Goal: Transaction & Acquisition: Purchase product/service

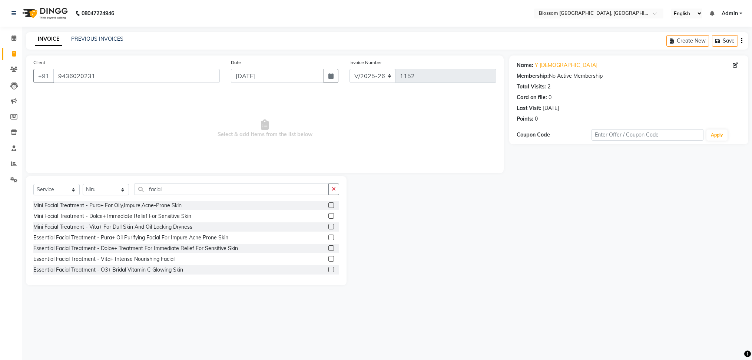
select select "7465"
select select "service"
select select "66245"
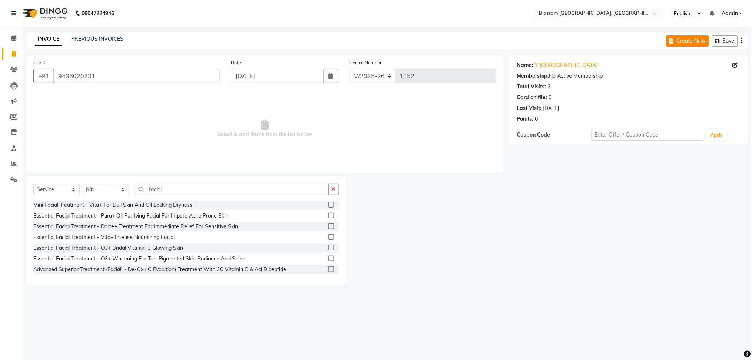
click at [689, 39] on button "Create New" at bounding box center [687, 40] width 43 height 11
select select "service"
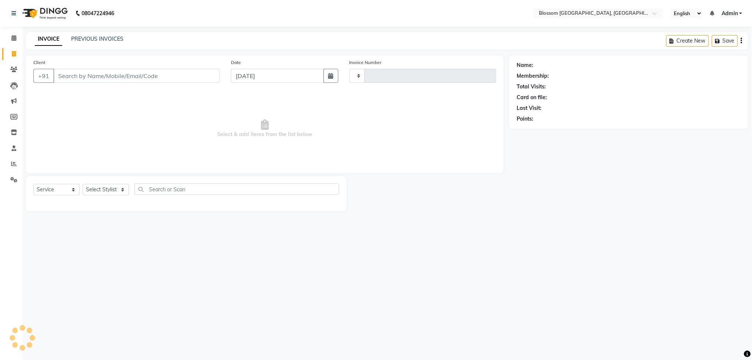
type input "1152"
select select "7465"
click at [193, 71] on input "Client" at bounding box center [136, 76] width 166 height 14
click at [124, 192] on select "Select Stylist [PERSON_NAME] Laimayum Priyaluxmi [PERSON_NAME]Sana chanu [PERSO…" at bounding box center [106, 189] width 46 height 11
click at [208, 76] on input "Client" at bounding box center [136, 76] width 166 height 14
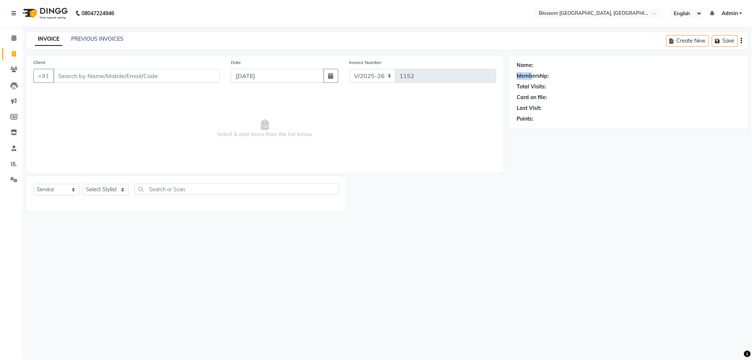
drag, startPoint x: 534, startPoint y: 60, endPoint x: 530, endPoint y: 74, distance: 14.8
click at [530, 74] on div "Name: Membership: Total Visits: Card on file: Last Visit: Points:" at bounding box center [628, 92] width 239 height 73
click at [535, 63] on div "Name:" at bounding box center [628, 65] width 224 height 8
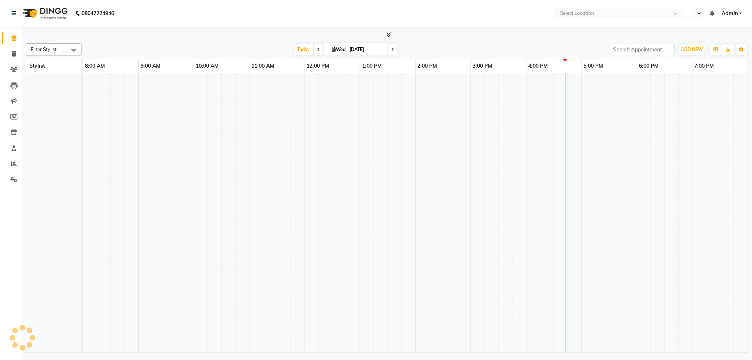
select select "en"
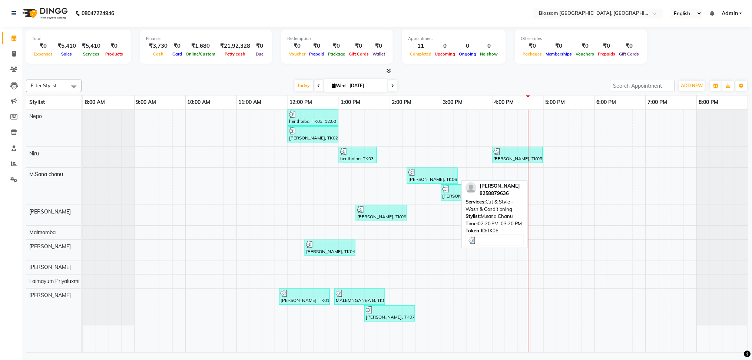
click at [429, 180] on div "Dolly Gurumayum, TK06, 02:20 PM-03:20 PM, Cut & Style - Wash & Conditioning" at bounding box center [431, 176] width 49 height 14
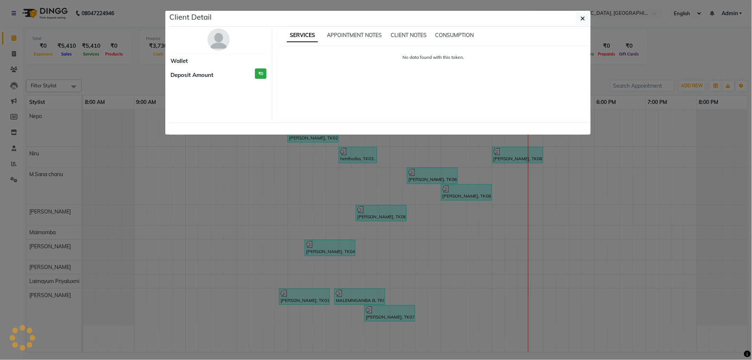
select select "3"
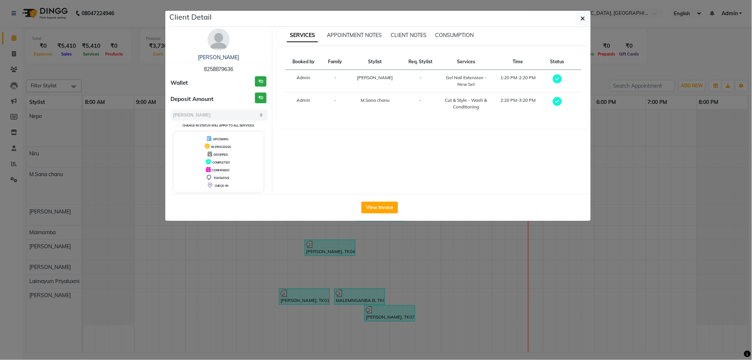
click at [223, 38] on img at bounding box center [218, 40] width 22 height 22
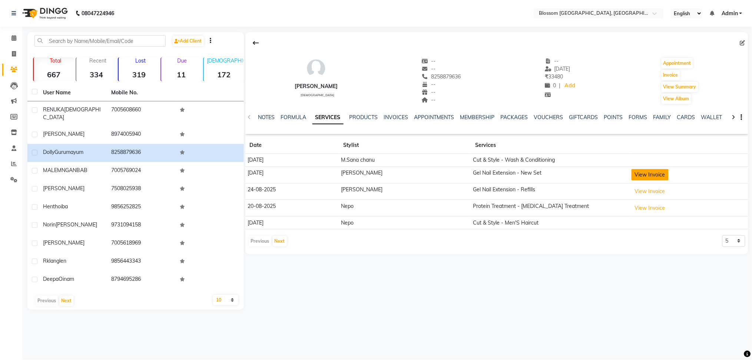
click at [642, 178] on button "View Invoice" at bounding box center [649, 174] width 37 height 11
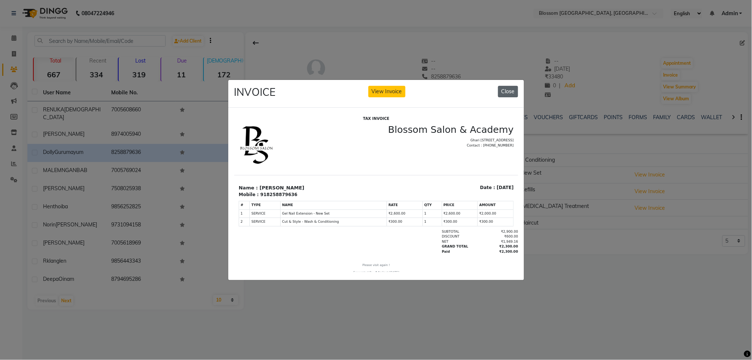
click at [506, 86] on button "Close" at bounding box center [508, 91] width 20 height 11
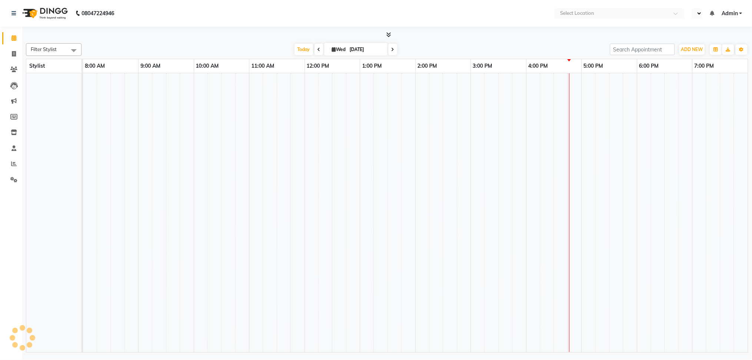
select select "en"
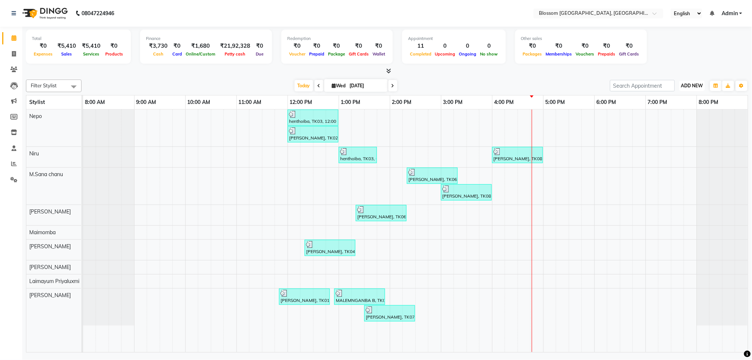
click at [685, 84] on span "ADD NEW" at bounding box center [692, 86] width 22 height 6
click at [666, 108] on link "Add Invoice" at bounding box center [675, 110] width 59 height 10
select select "service"
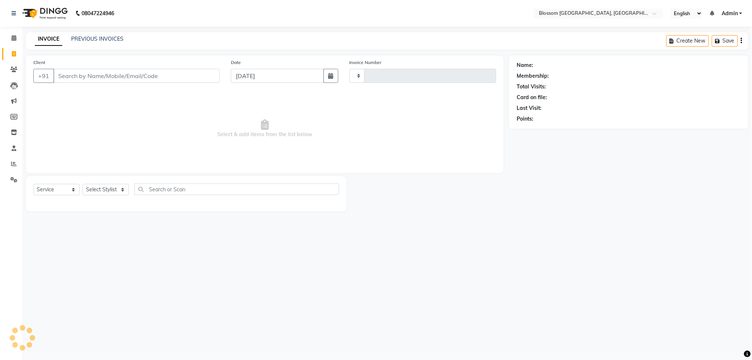
type input "1152"
select select "7465"
click at [96, 36] on link "PREVIOUS INVOICES" at bounding box center [97, 39] width 52 height 7
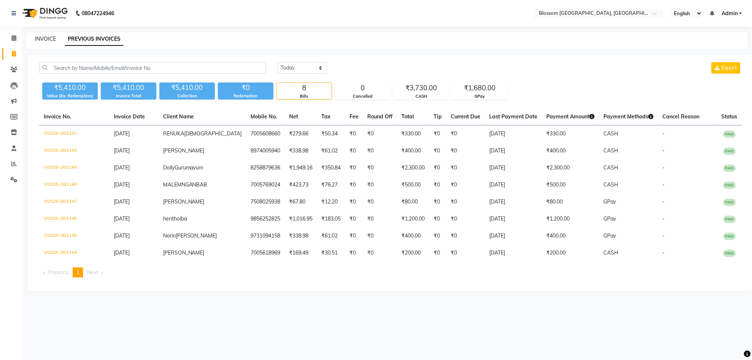
click at [38, 36] on link "INVOICE" at bounding box center [45, 39] width 21 height 7
select select "service"
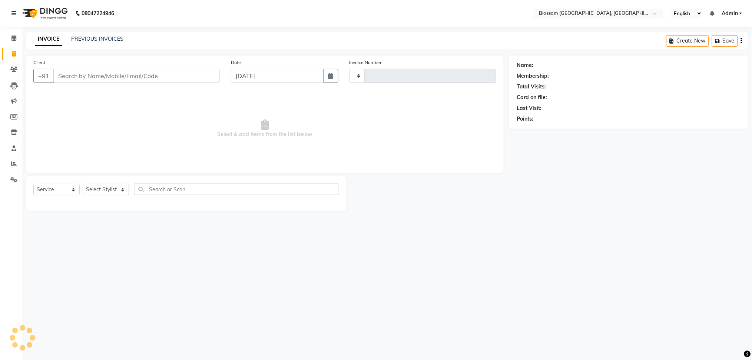
type input "1152"
select select "7465"
click at [66, 73] on input "Client" at bounding box center [136, 76] width 166 height 14
click at [67, 73] on input "Client" at bounding box center [136, 76] width 166 height 14
type input "9366411688"
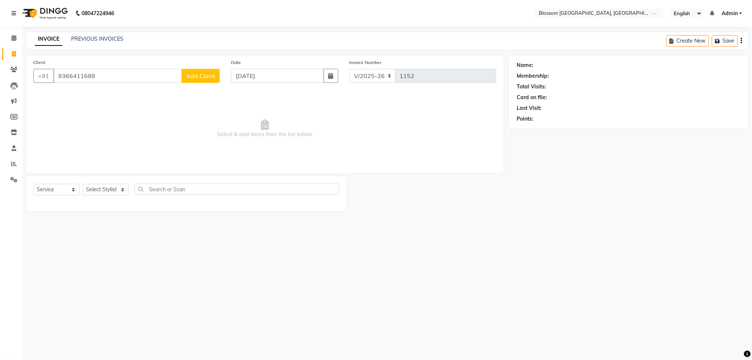
click at [213, 78] on span "Add Client" at bounding box center [200, 75] width 29 height 7
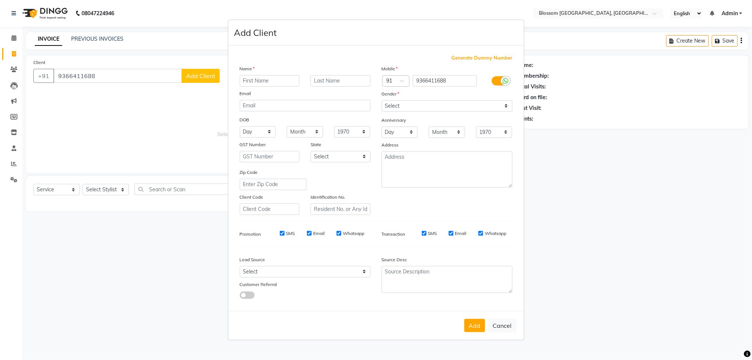
click at [254, 81] on input "text" at bounding box center [270, 80] width 60 height 11
type input "[PERSON_NAME]"
click at [328, 77] on input "text" at bounding box center [340, 80] width 60 height 11
type input "chingakham"
click at [392, 106] on select "Select Male Female Other Prefer Not To Say" at bounding box center [447, 105] width 131 height 11
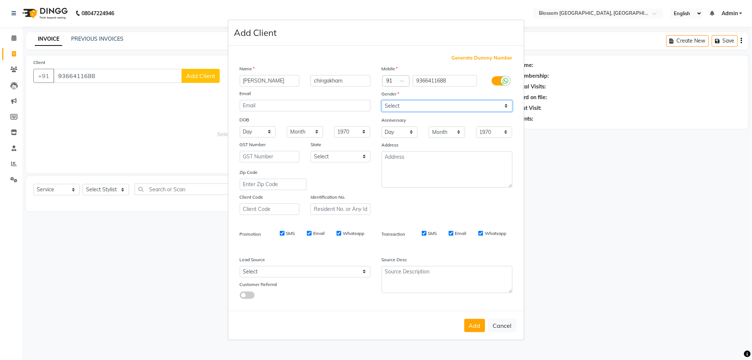
select select "[DEMOGRAPHIC_DATA]"
click at [382, 100] on select "Select Male Female Other Prefer Not To Say" at bounding box center [447, 105] width 131 height 11
click at [475, 329] on button "Add" at bounding box center [474, 325] width 21 height 13
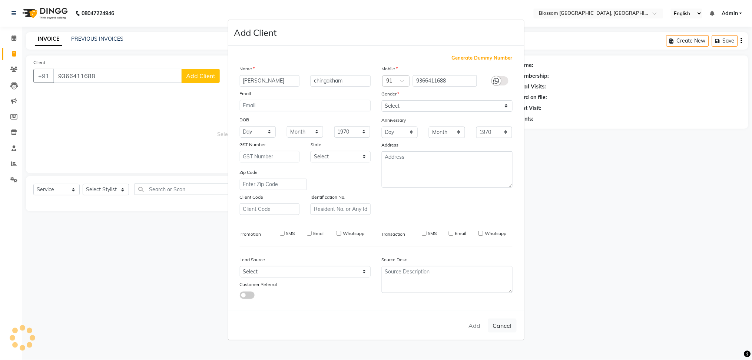
select select
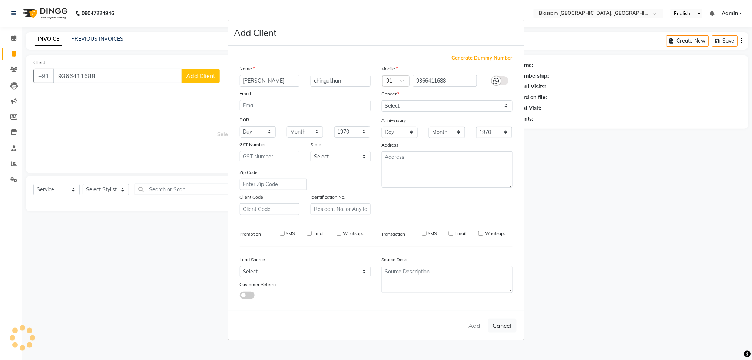
select select
checkbox input "false"
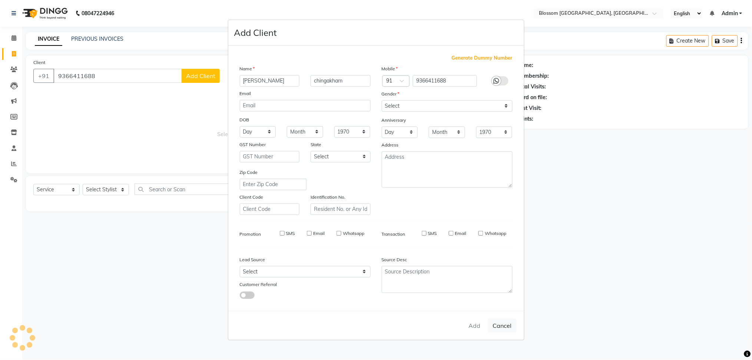
checkbox input "false"
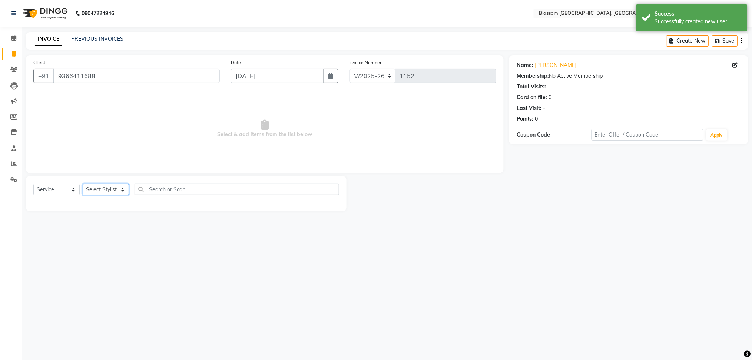
click at [101, 190] on select "Select Stylist [PERSON_NAME] Laimayum Priyaluxmi [PERSON_NAME]Sana chanu [PERSO…" at bounding box center [106, 189] width 46 height 11
select select "66244"
click at [83, 184] on select "Select Stylist [PERSON_NAME] Laimayum Priyaluxmi [PERSON_NAME]Sana chanu [PERSO…" at bounding box center [106, 189] width 46 height 11
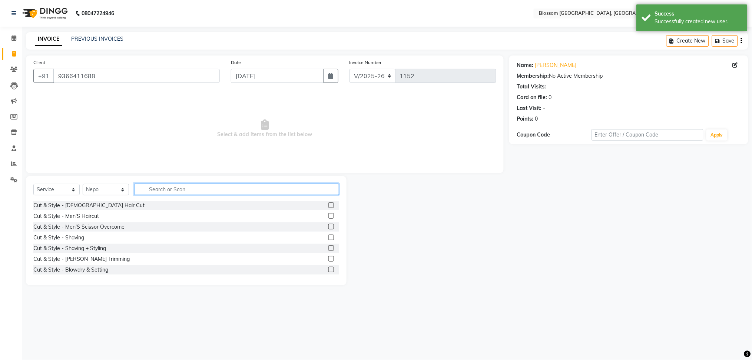
click at [165, 189] on input "text" at bounding box center [236, 189] width 204 height 11
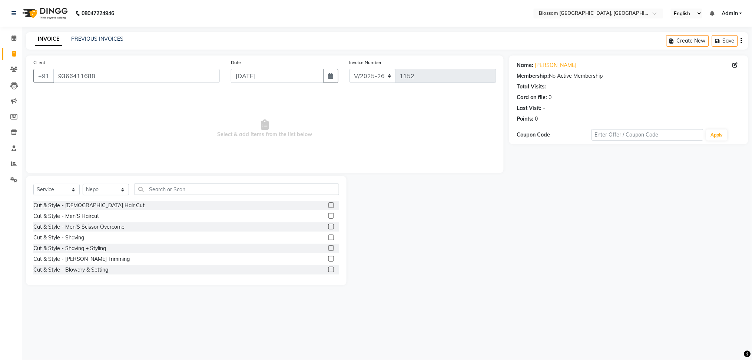
click at [328, 207] on label at bounding box center [331, 206] width 6 height 6
click at [328, 207] on input "checkbox" at bounding box center [330, 205] width 5 height 5
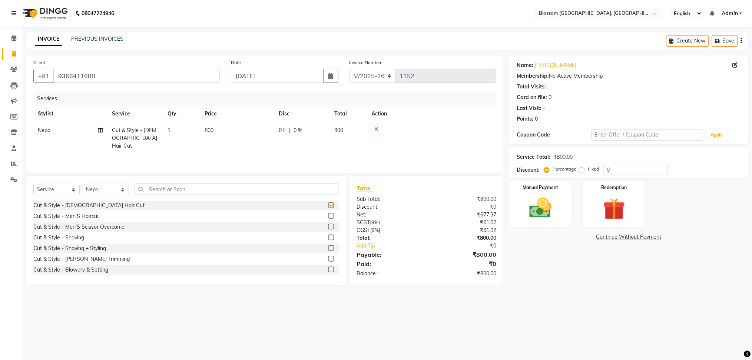
checkbox input "false"
click at [280, 131] on span "0 F" at bounding box center [282, 131] width 7 height 8
select select "66244"
click at [280, 131] on input "800" at bounding box center [271, 132] width 65 height 11
click at [322, 130] on div "0 F | 0 %" at bounding box center [302, 131] width 47 height 8
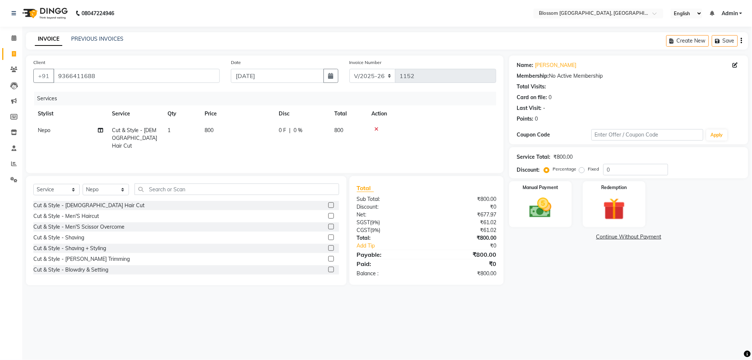
select select "66244"
click at [319, 133] on input "0" at bounding box center [324, 132] width 22 height 11
type input "300"
click at [458, 280] on div "Total Sub Total: ₹800.00 Discount: ₹0 Net: ₹677.97 SGST ( 9% ) ₹61.02 CGST ( 9%…" at bounding box center [426, 232] width 154 height 109
click at [551, 209] on img at bounding box center [540, 208] width 37 height 26
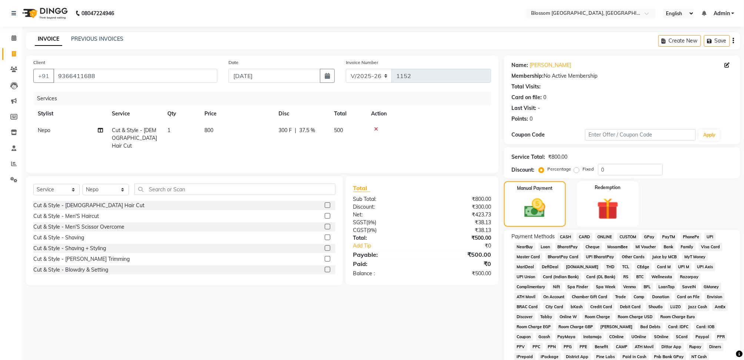
click at [565, 233] on span "CASH" at bounding box center [566, 237] width 16 height 9
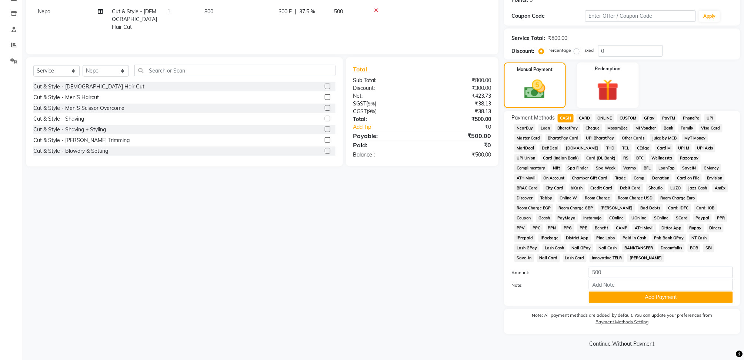
scroll to position [119, 0]
click at [605, 299] on button "Add Payment" at bounding box center [661, 297] width 144 height 11
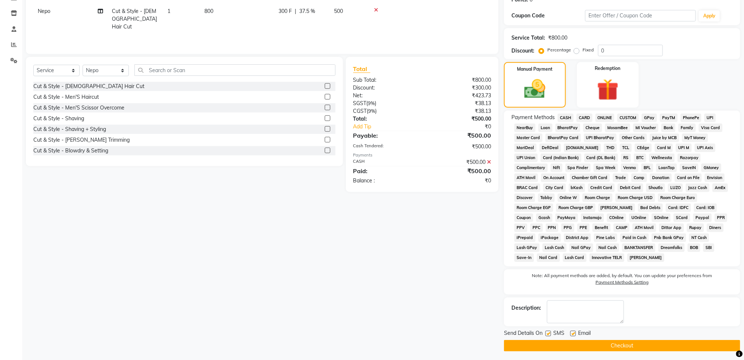
click at [614, 343] on button "Checkout" at bounding box center [622, 345] width 236 height 11
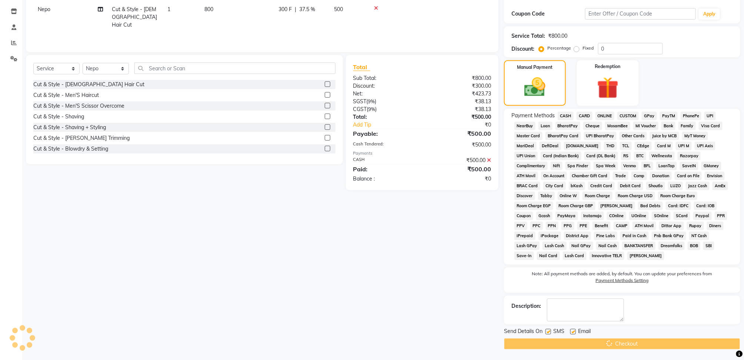
scroll to position [122, 0]
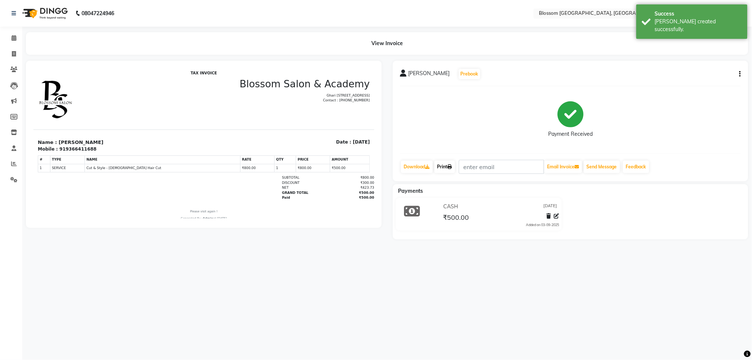
click at [450, 170] on link "Print" at bounding box center [444, 167] width 21 height 13
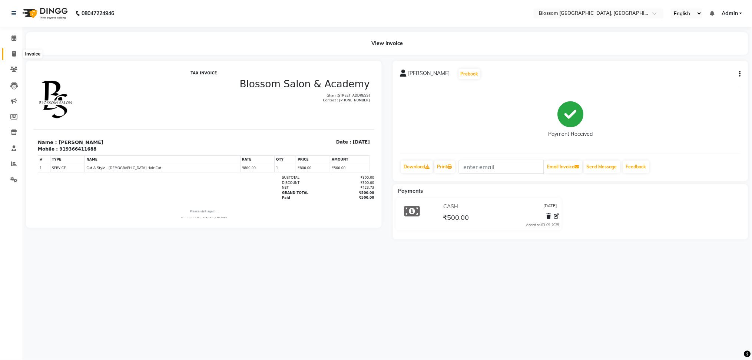
click at [14, 51] on icon at bounding box center [14, 54] width 4 height 6
select select "service"
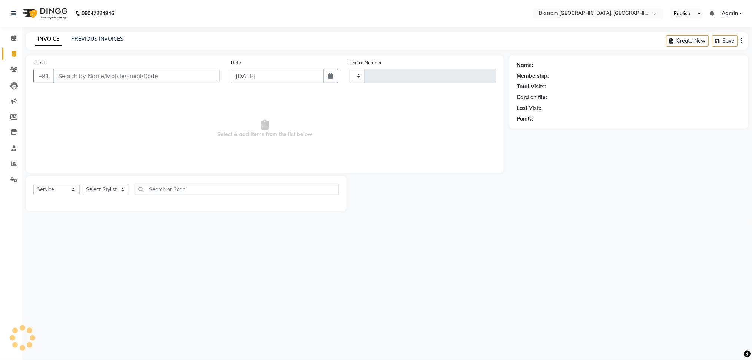
click at [96, 74] on input "Client" at bounding box center [136, 76] width 166 height 14
type input "1153"
select select "7465"
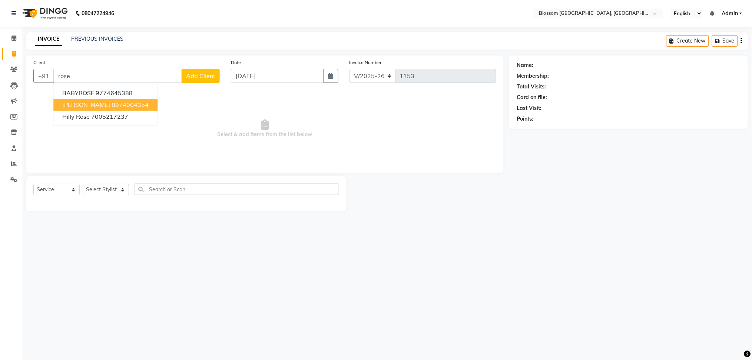
click at [122, 103] on ngb-highlight "8974004354" at bounding box center [130, 105] width 37 height 7
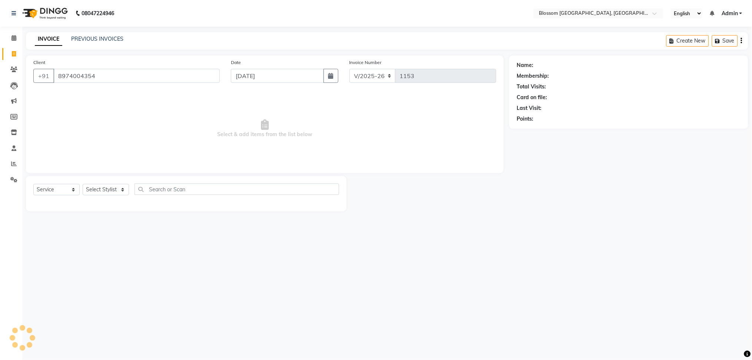
type input "8974004354"
click at [560, 68] on link "Rose Maibam" at bounding box center [555, 65] width 41 height 8
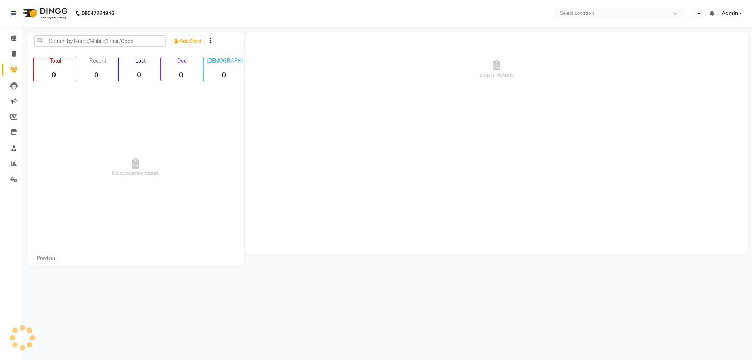
select select "en"
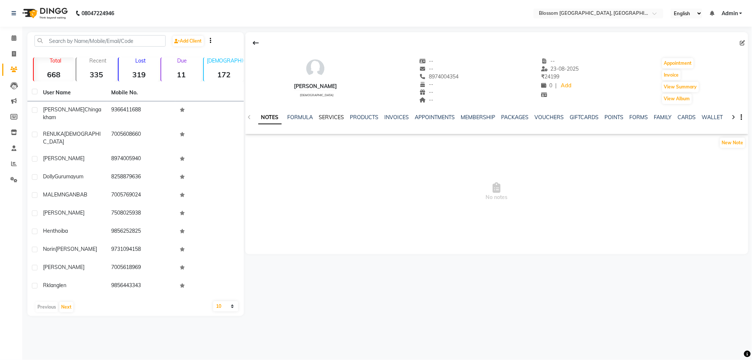
click at [336, 114] on link "SERVICES" at bounding box center [331, 117] width 25 height 7
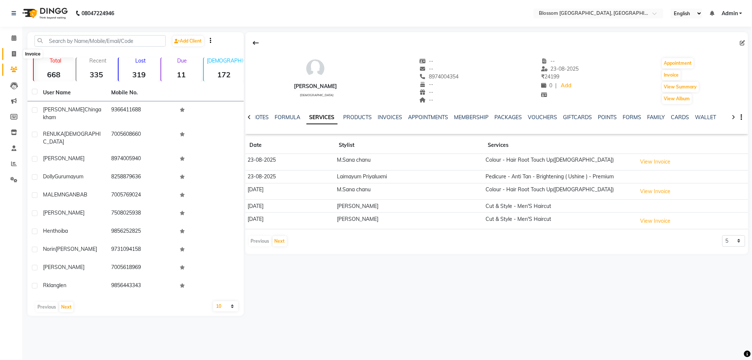
click at [13, 57] on span at bounding box center [13, 54] width 13 height 9
select select "service"
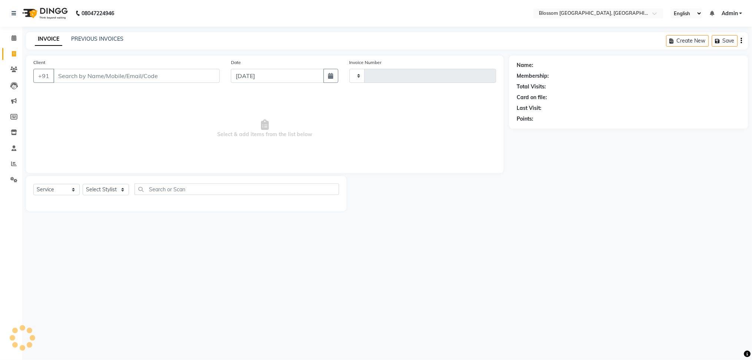
type input "1153"
select select "7465"
click at [79, 76] on input "Client" at bounding box center [136, 76] width 166 height 14
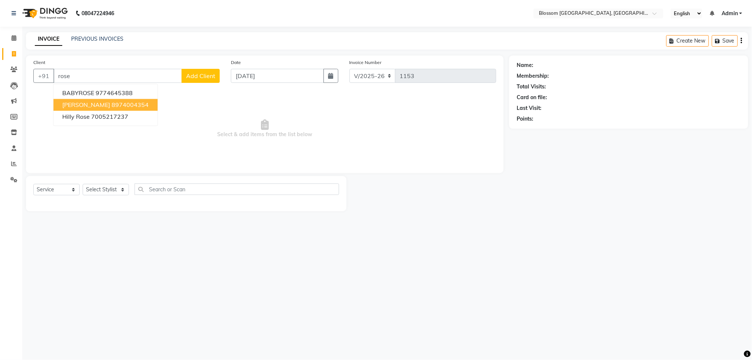
click at [90, 102] on span "[PERSON_NAME]" at bounding box center [86, 105] width 48 height 7
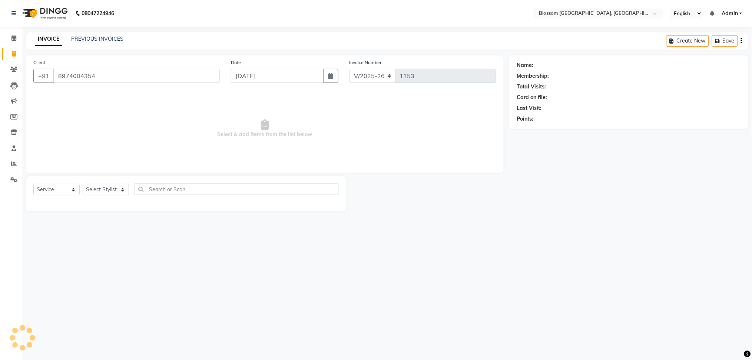
type input "8974004354"
click at [101, 189] on select "Select Stylist [PERSON_NAME] Laimayum Priyaluxmi [PERSON_NAME]Sana chanu [PERSO…" at bounding box center [106, 189] width 46 height 11
select select "66272"
click at [83, 184] on select "Select Stylist [PERSON_NAME] Laimayum Priyaluxmi [PERSON_NAME]Sana chanu [PERSO…" at bounding box center [106, 189] width 46 height 11
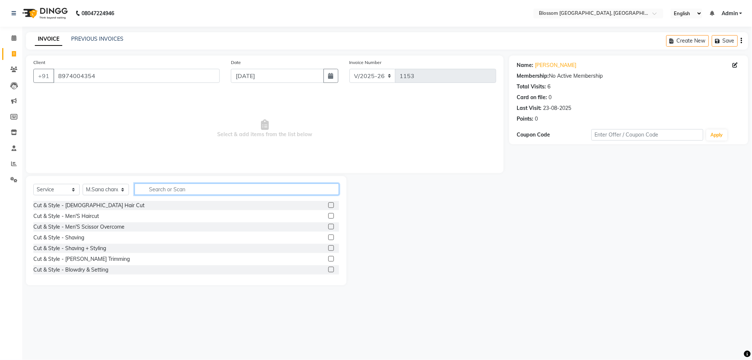
click at [174, 184] on input "text" at bounding box center [236, 189] width 204 height 11
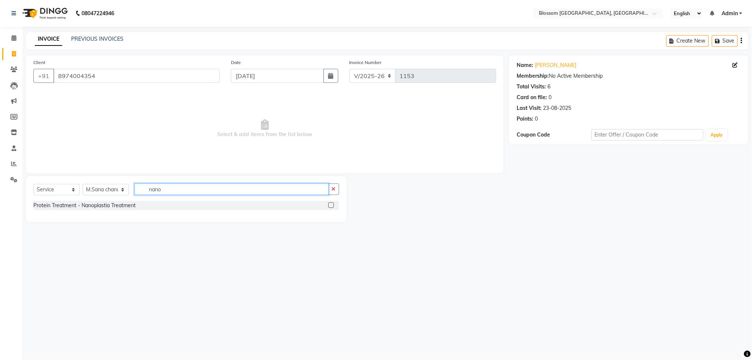
type input "nano"
click at [333, 207] on label at bounding box center [331, 206] width 6 height 6
click at [333, 207] on input "checkbox" at bounding box center [330, 205] width 5 height 5
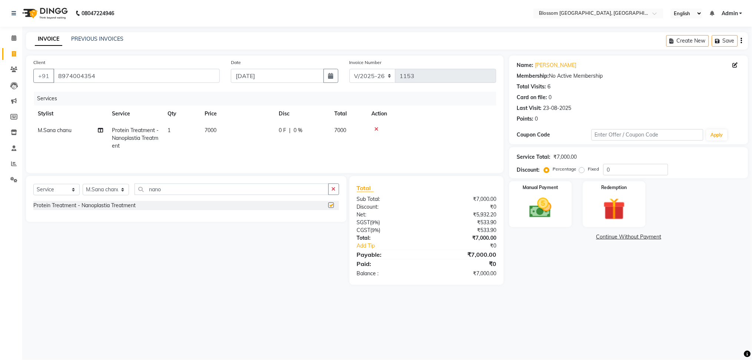
checkbox input "false"
click at [230, 132] on td "7000" at bounding box center [237, 138] width 74 height 32
select select "66272"
click at [230, 132] on td "1" at bounding box center [216, 137] width 37 height 31
click at [248, 129] on input "7000" at bounding box center [271, 132] width 65 height 11
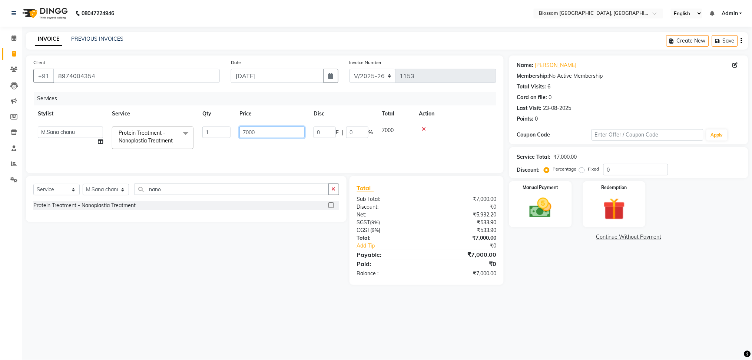
click at [245, 131] on input "7000" at bounding box center [271, 132] width 65 height 11
type input "9000"
click at [330, 144] on tr "[PERSON_NAME] Laimayum Priyaluxmi [PERSON_NAME]Sana chanu [PERSON_NAME] [PERSON…" at bounding box center [264, 137] width 463 height 31
click at [303, 128] on div "0 F | 0 %" at bounding box center [302, 131] width 47 height 8
select select "66272"
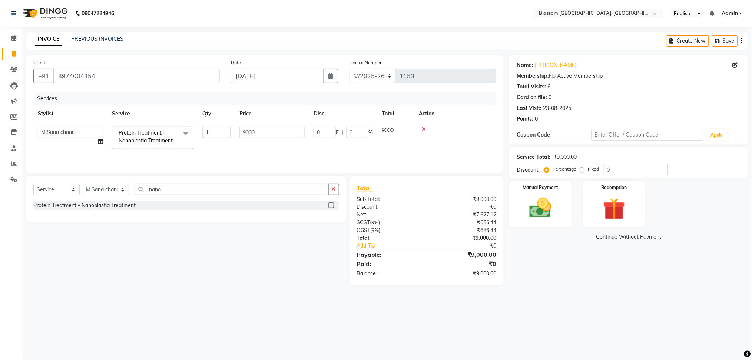
click at [304, 128] on input "9000" at bounding box center [271, 132] width 65 height 11
click at [318, 131] on div "0 F | 0 %" at bounding box center [302, 131] width 47 height 8
select select "66272"
click at [324, 135] on input "0" at bounding box center [324, 132] width 22 height 11
click at [342, 130] on span "9000" at bounding box center [340, 130] width 12 height 7
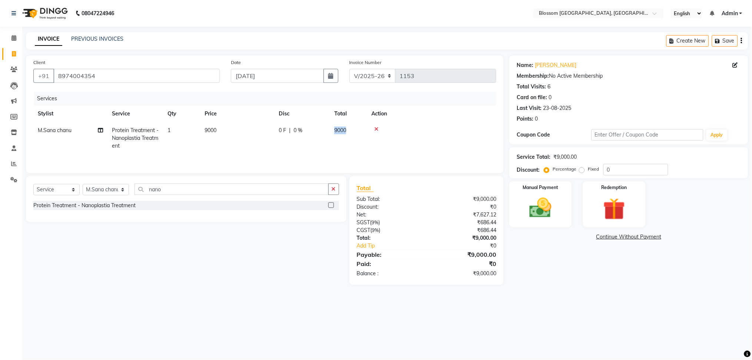
select select "66272"
click at [351, 129] on input "0" at bounding box center [357, 132] width 22 height 11
type input "30"
click at [387, 140] on tr "Giftson Kamei Laimayum Priyaluxmi Laishram Anjali Maimom Anjali chanu Maimomba …" at bounding box center [264, 137] width 463 height 31
click at [99, 130] on icon at bounding box center [100, 130] width 5 height 5
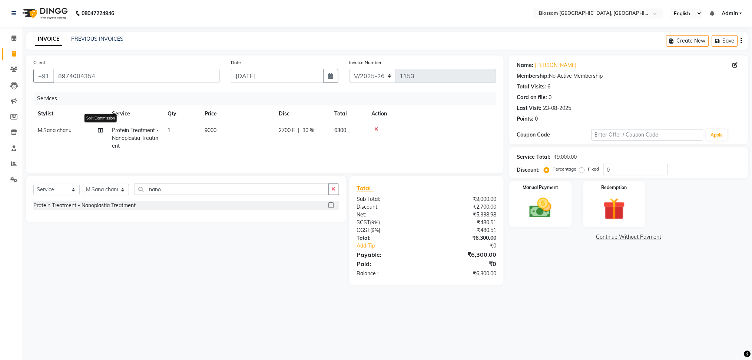
select select "66272"
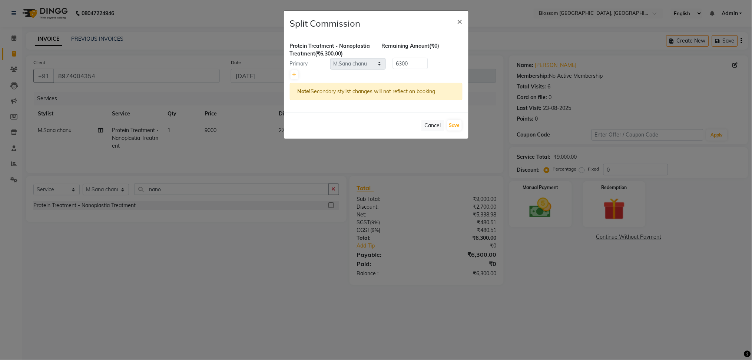
click at [169, 140] on ngb-modal-window "Split Commission × Protein Treatment - Nanoplastia Treatment (₹6,300.00) Remain…" at bounding box center [376, 180] width 752 height 360
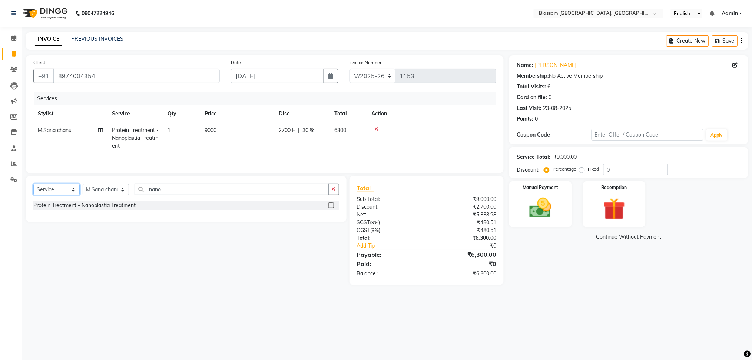
click at [73, 191] on select "Select Service Product Membership Package Voucher Prepaid Gift Card" at bounding box center [56, 189] width 46 height 11
select select "product"
click at [33, 186] on select "Select Service Product Membership Package Voucher Prepaid Gift Card" at bounding box center [56, 189] width 46 height 11
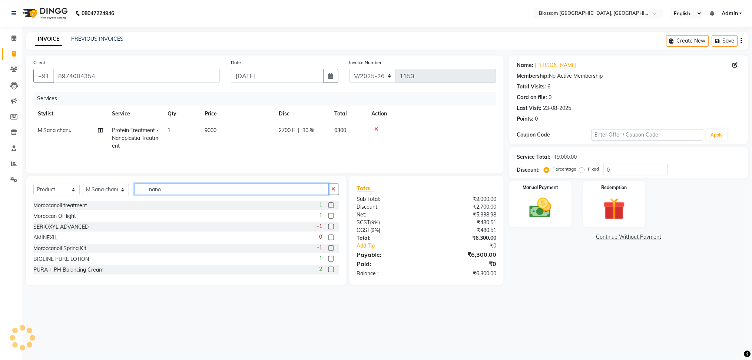
click at [181, 192] on input "nano" at bounding box center [231, 189] width 194 height 11
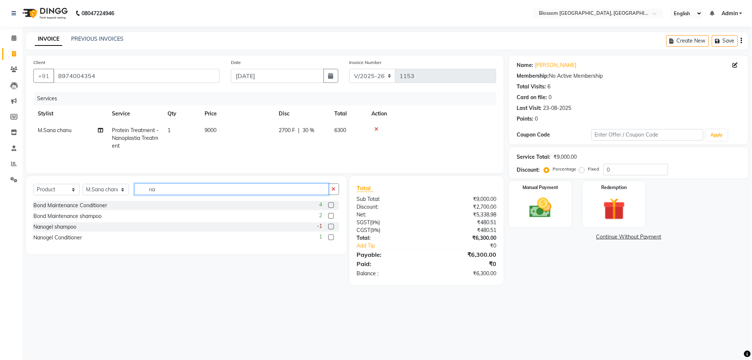
type input "n"
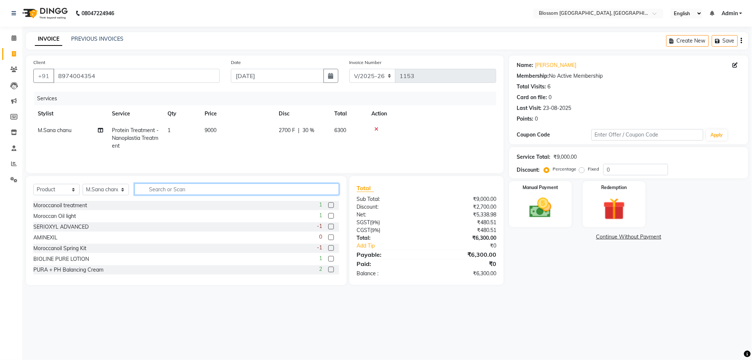
type input "g"
type input "qod"
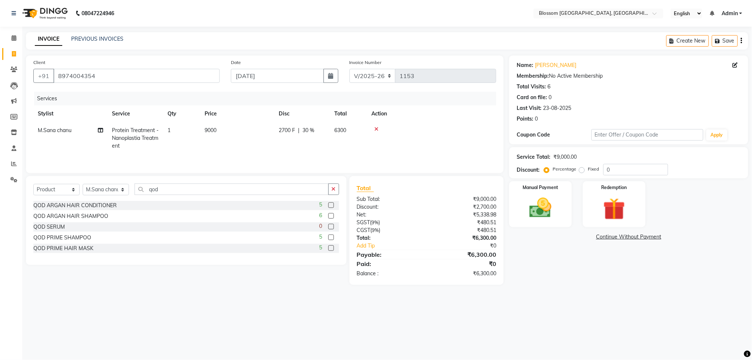
click at [333, 240] on label at bounding box center [331, 238] width 6 height 6
click at [333, 240] on input "checkbox" at bounding box center [330, 238] width 5 height 5
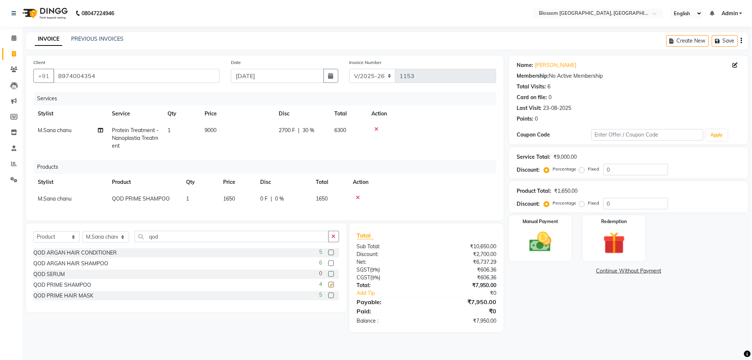
checkbox input "false"
click at [330, 299] on label at bounding box center [331, 296] width 6 height 6
click at [330, 299] on input "checkbox" at bounding box center [330, 296] width 5 height 5
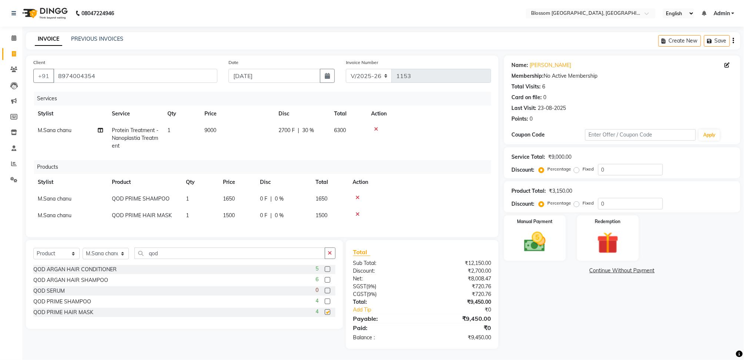
checkbox input "false"
click at [719, 35] on button "Save" at bounding box center [717, 40] width 26 height 11
click at [622, 35] on button "Create New" at bounding box center [627, 40] width 43 height 11
select select "service"
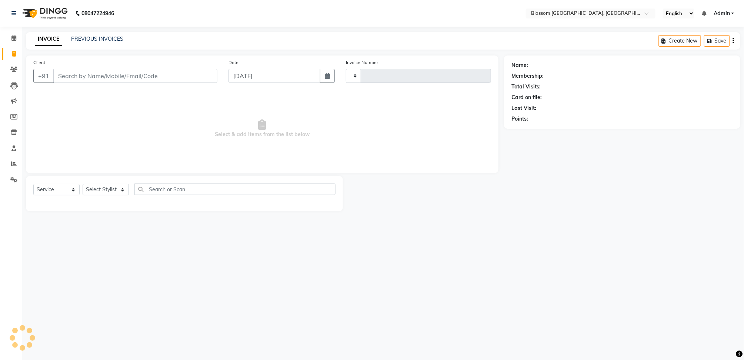
scroll to position [0, 0]
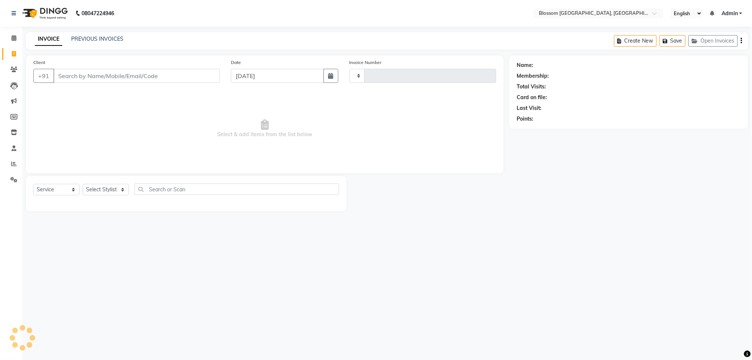
type input "1153"
select select "7465"
click at [120, 188] on select "Select Stylist [PERSON_NAME] Laimayum Priyaluxmi [PERSON_NAME]Sana chanu [PERSO…" at bounding box center [106, 189] width 46 height 11
select select "66245"
click at [83, 184] on select "Select Stylist [PERSON_NAME] Laimayum Priyaluxmi [PERSON_NAME]Sana chanu [PERSO…" at bounding box center [106, 189] width 46 height 11
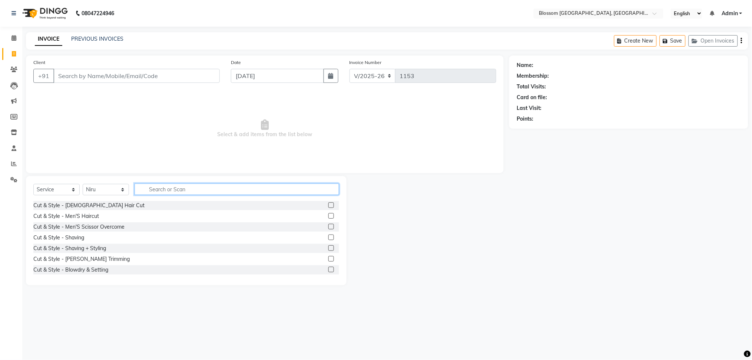
drag, startPoint x: 174, startPoint y: 189, endPoint x: 170, endPoint y: 190, distance: 4.8
click at [173, 189] on input "text" at bounding box center [236, 189] width 204 height 11
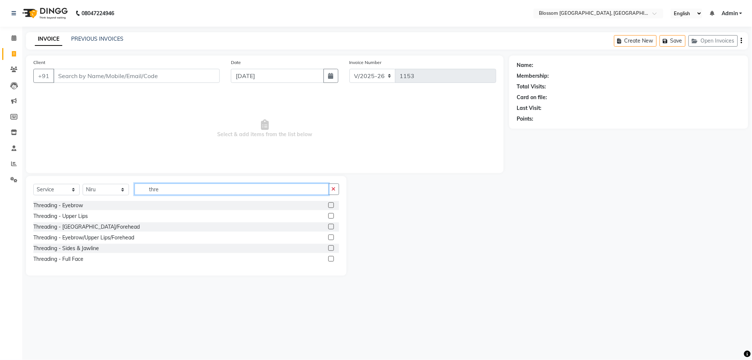
type input "thre"
click at [330, 202] on div at bounding box center [333, 205] width 11 height 9
drag, startPoint x: 331, startPoint y: 216, endPoint x: 335, endPoint y: 214, distance: 4.8
click at [335, 214] on div at bounding box center [333, 216] width 11 height 9
click at [328, 204] on label at bounding box center [331, 206] width 6 height 6
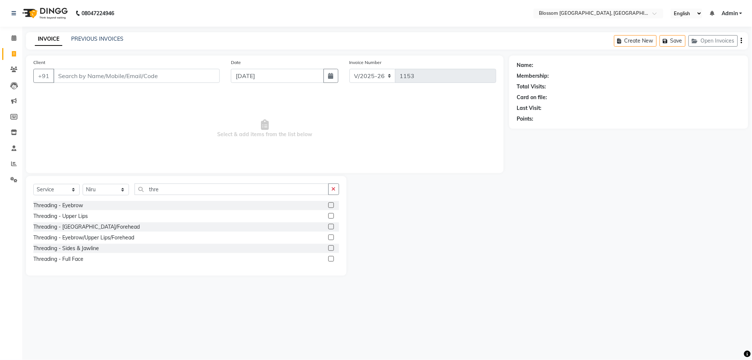
click at [328, 204] on input "checkbox" at bounding box center [330, 205] width 5 height 5
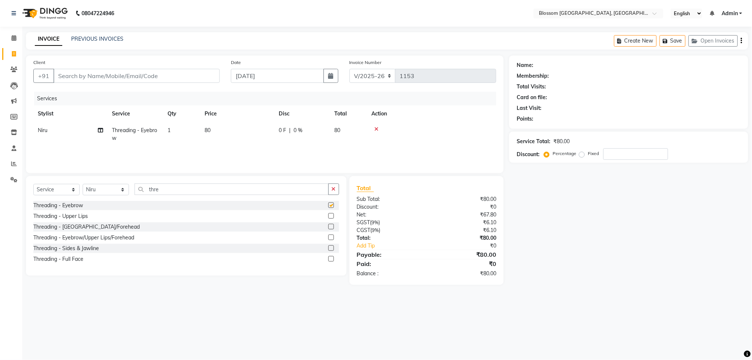
checkbox input "false"
click at [332, 216] on label at bounding box center [331, 216] width 6 height 6
click at [332, 216] on input "checkbox" at bounding box center [330, 216] width 5 height 5
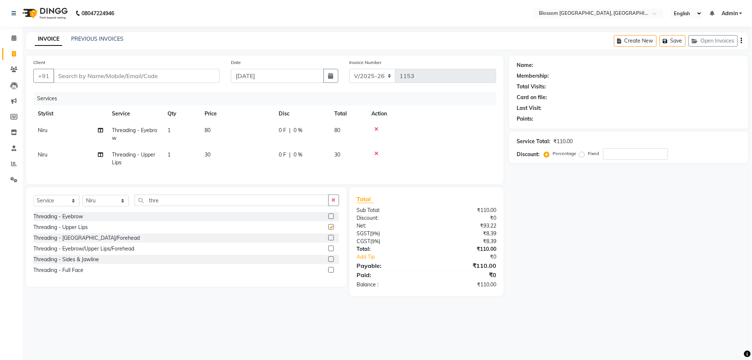
checkbox input "false"
click at [708, 41] on button "Open Invoices" at bounding box center [712, 40] width 49 height 11
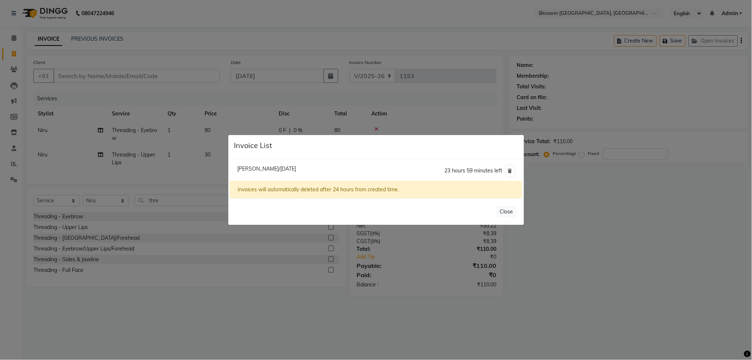
click at [448, 169] on span "23 hours 59 minutes left" at bounding box center [474, 170] width 58 height 7
click at [269, 166] on span "Rose Maibam/03 September 2025" at bounding box center [266, 169] width 59 height 7
type input "8974004354"
type input "0"
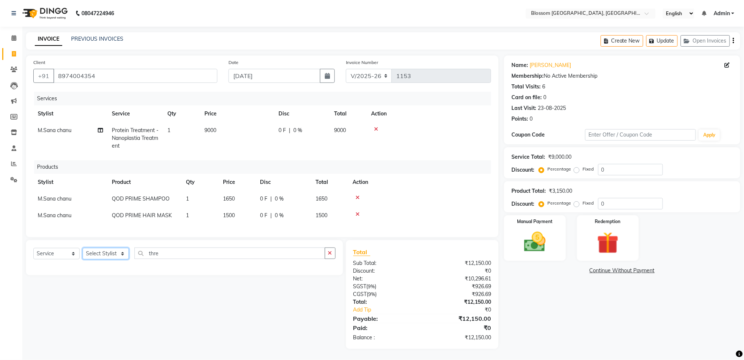
click at [117, 260] on select "Select Stylist [PERSON_NAME] Laimayum Priyaluxmi [PERSON_NAME]Sana chanu [PERSO…" at bounding box center [106, 253] width 46 height 11
select select "66245"
click at [83, 256] on select "Select Stylist [PERSON_NAME] Laimayum Priyaluxmi [PERSON_NAME]Sana chanu [PERSO…" at bounding box center [106, 253] width 46 height 11
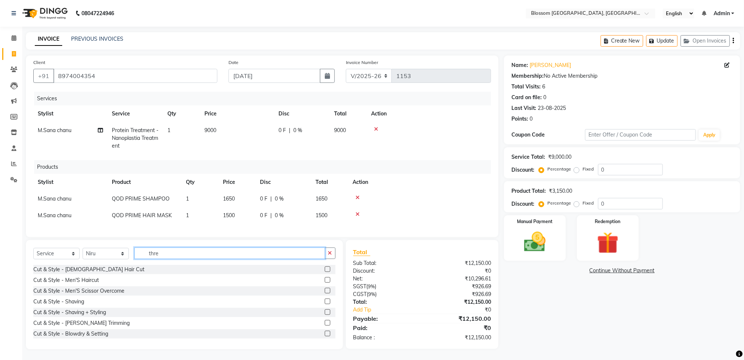
click at [164, 259] on input "thre" at bounding box center [229, 253] width 191 height 11
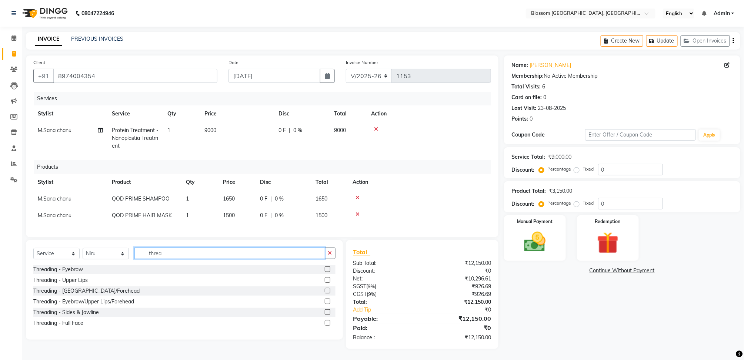
type input "threa"
click at [326, 272] on label at bounding box center [328, 270] width 6 height 6
click at [326, 272] on input "checkbox" at bounding box center [327, 269] width 5 height 5
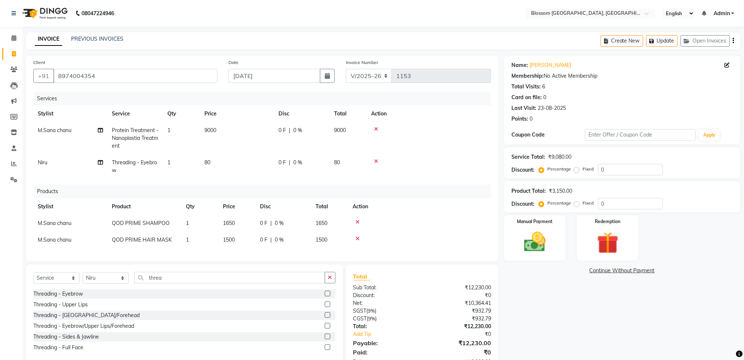
click at [329, 297] on label at bounding box center [328, 294] width 6 height 6
click at [329, 297] on input "checkbox" at bounding box center [327, 294] width 5 height 5
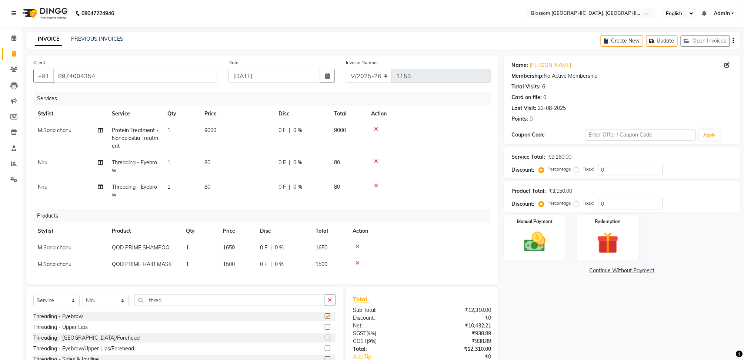
checkbox input "false"
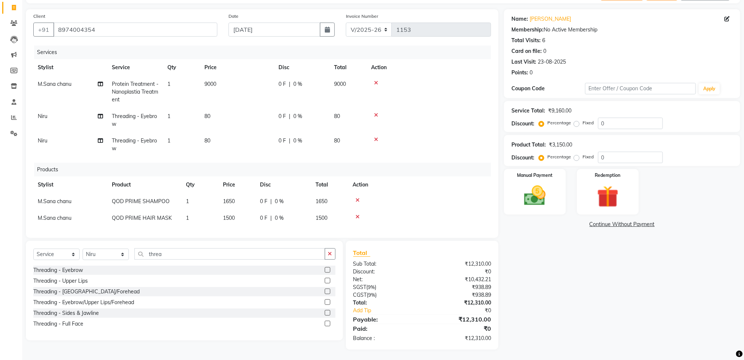
scroll to position [47, 0]
click at [375, 137] on icon at bounding box center [376, 139] width 4 height 5
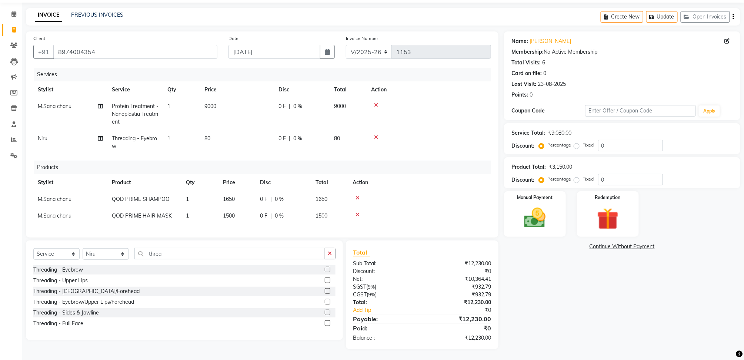
click at [327, 280] on label at bounding box center [328, 281] width 6 height 6
click at [327, 280] on input "checkbox" at bounding box center [327, 281] width 5 height 5
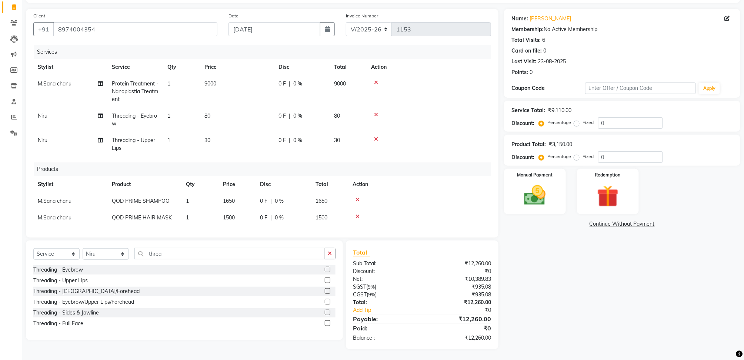
checkbox input "false"
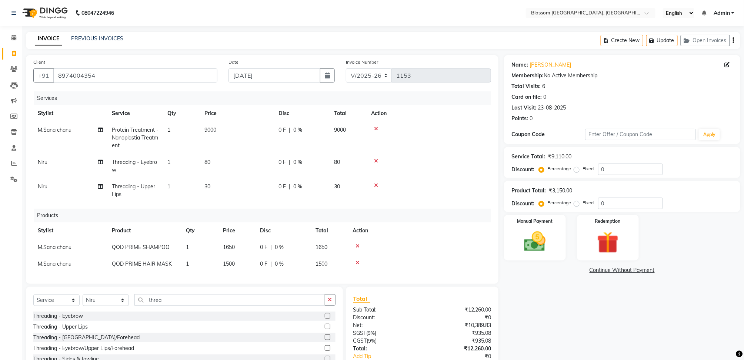
scroll to position [0, 0]
click at [283, 136] on td "0 F | 0 %" at bounding box center [302, 138] width 56 height 32
select select "66272"
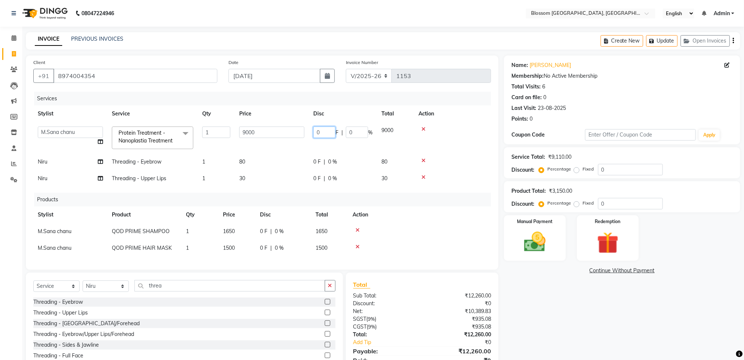
click at [315, 133] on input "0" at bounding box center [324, 132] width 22 height 11
type input "2700"
click at [303, 147] on tr "Giftson Kamei Laimayum Priyaluxmi Laishram Anjali Maimom Anjali chanu Maimomba …" at bounding box center [262, 137] width 458 height 31
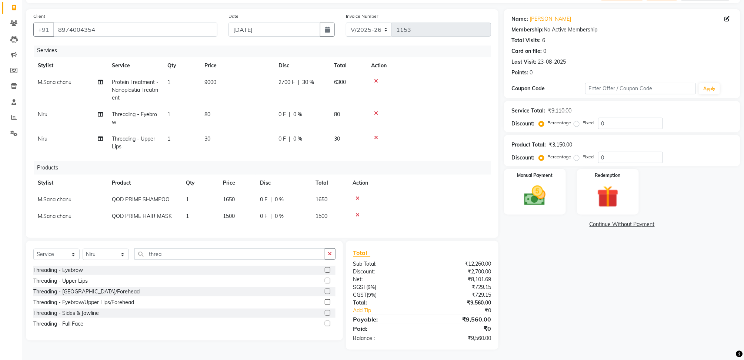
scroll to position [47, 0]
click at [528, 189] on img at bounding box center [535, 196] width 37 height 26
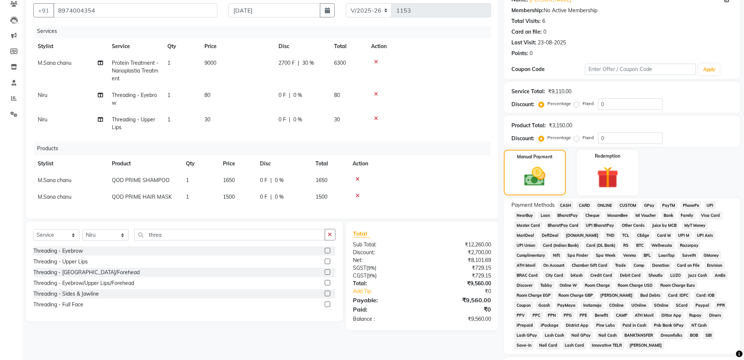
scroll to position [96, 0]
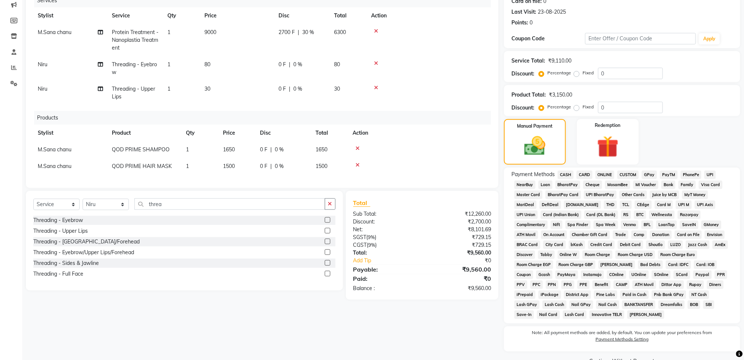
click at [582, 175] on span "CARD" at bounding box center [585, 175] width 16 height 9
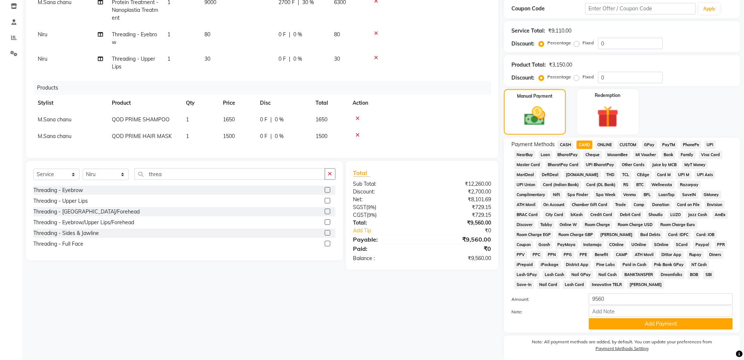
scroll to position [153, 0]
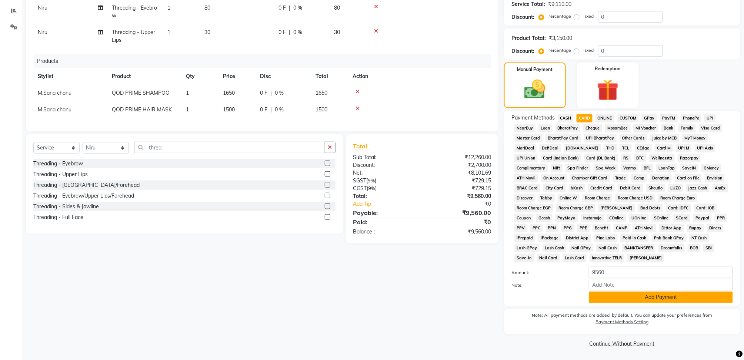
click at [644, 298] on button "Add Payment" at bounding box center [661, 297] width 144 height 11
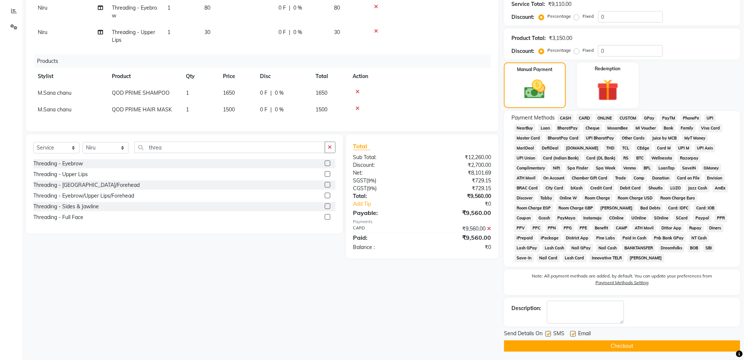
click at [650, 349] on button "Checkout" at bounding box center [622, 346] width 236 height 11
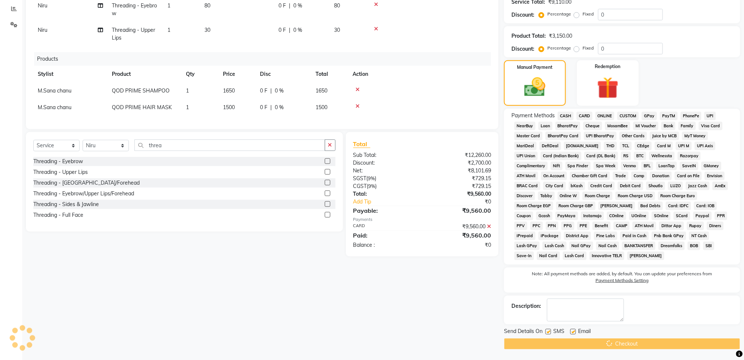
scroll to position [156, 0]
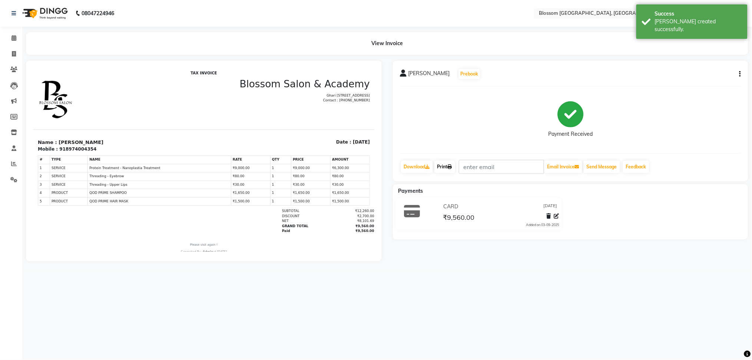
click at [451, 162] on link "Print" at bounding box center [444, 167] width 21 height 13
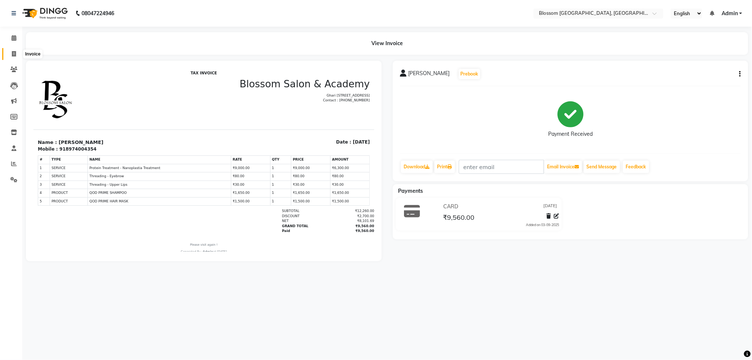
click at [14, 54] on icon at bounding box center [14, 54] width 4 height 6
select select "service"
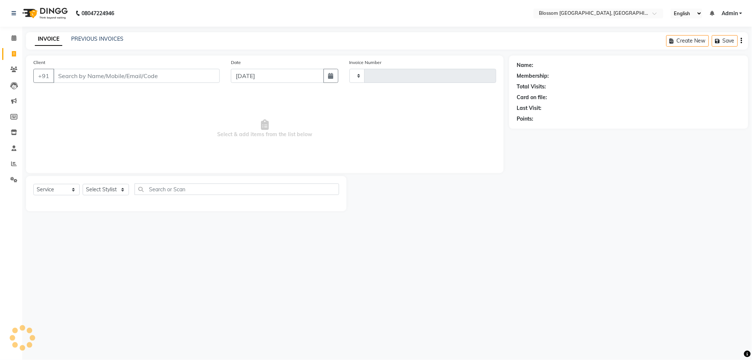
type input "1154"
select select "7465"
click at [90, 38] on link "PREVIOUS INVOICES" at bounding box center [97, 39] width 52 height 7
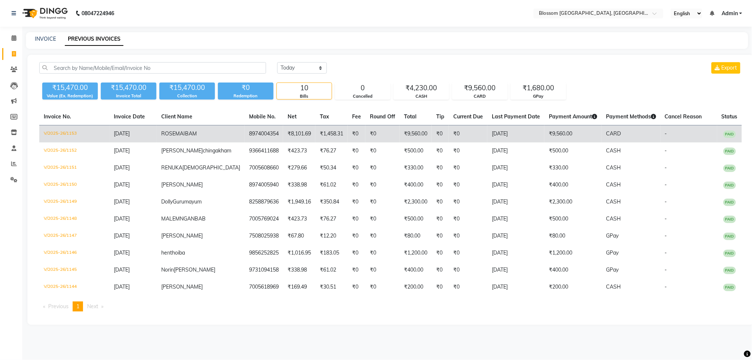
click at [283, 137] on td "₹8,101.69" at bounding box center [299, 134] width 32 height 17
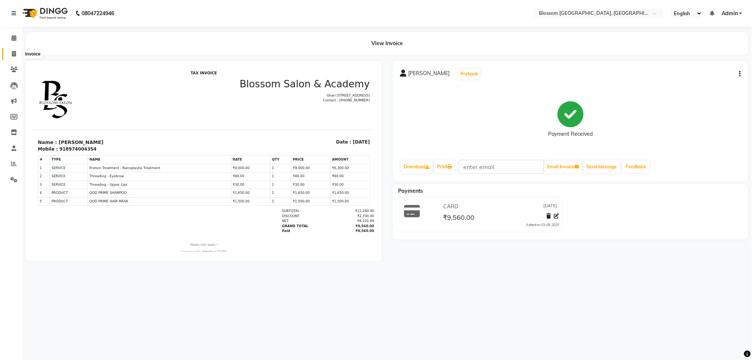
click at [12, 51] on icon at bounding box center [14, 54] width 4 height 6
select select "service"
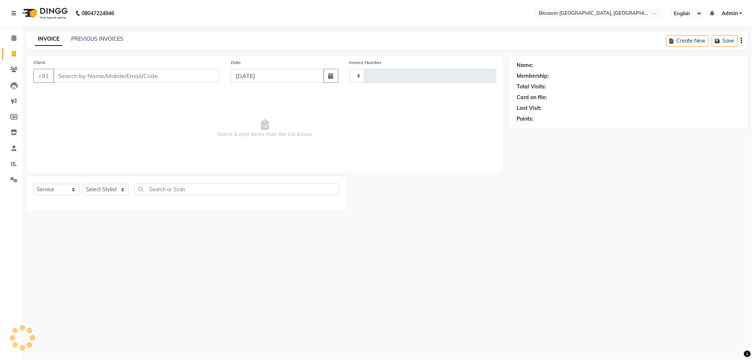
type input "1154"
select select "7465"
click at [67, 71] on input "Client" at bounding box center [136, 76] width 166 height 14
click at [63, 77] on input "Client" at bounding box center [136, 76] width 166 height 14
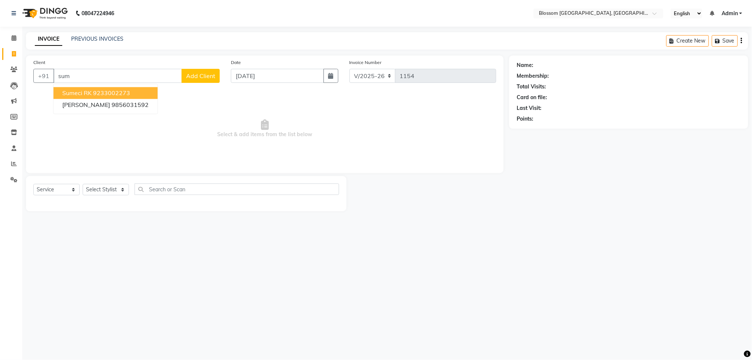
click at [64, 77] on input "sum" at bounding box center [117, 76] width 129 height 14
click at [137, 93] on ngb-highlight "9436020231" at bounding box center [154, 93] width 37 height 7
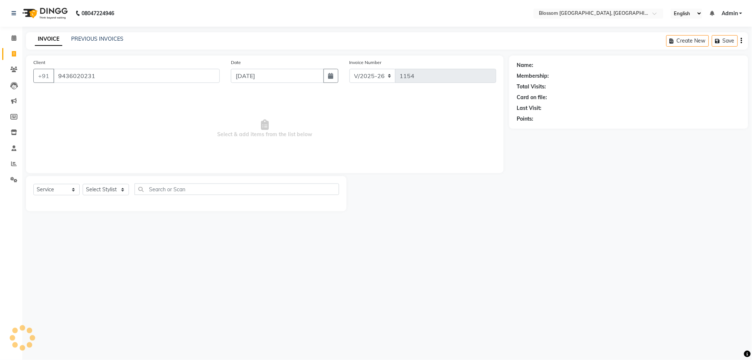
type input "9436020231"
click at [125, 187] on select "Select Stylist [PERSON_NAME] Laimayum Priyaluxmi [PERSON_NAME]Sana chanu [PERSO…" at bounding box center [106, 189] width 46 height 11
select select "66245"
click at [83, 184] on select "Select Stylist [PERSON_NAME] Laimayum Priyaluxmi [PERSON_NAME]Sana chanu [PERSO…" at bounding box center [106, 189] width 46 height 11
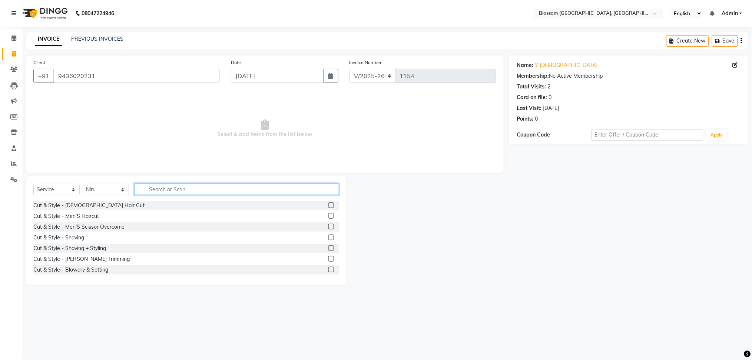
click at [148, 190] on input "text" at bounding box center [236, 189] width 204 height 11
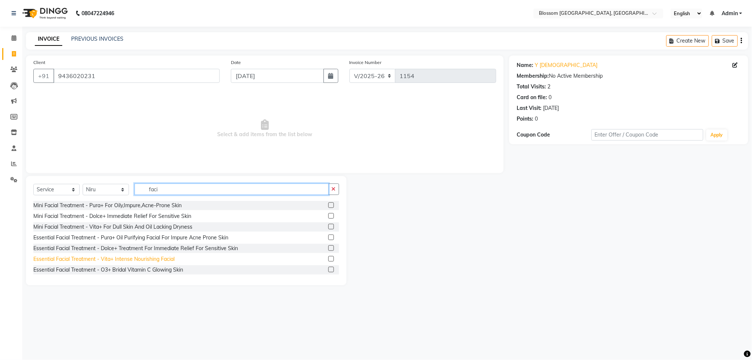
type input "faci"
click at [91, 259] on div "Essential Facial Treatment - Vita+ Intense Nourishing Facial" at bounding box center [103, 260] width 141 height 8
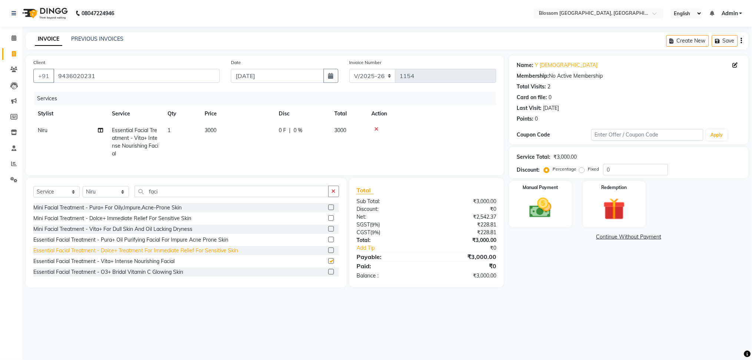
checkbox input "false"
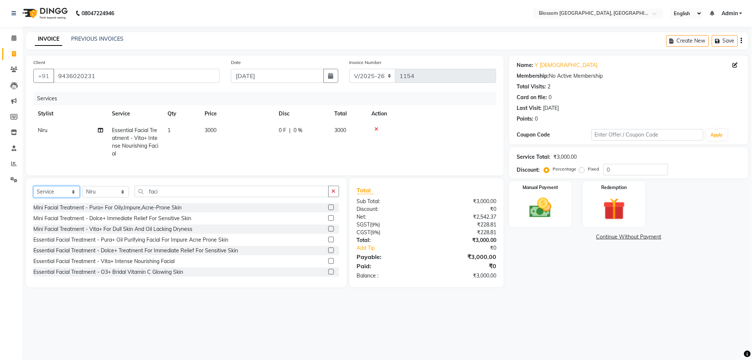
click at [75, 198] on select "Select Service Product Membership Package Voucher Prepaid Gift Card" at bounding box center [56, 191] width 46 height 11
click at [33, 194] on select "Select Service Product Membership Package Voucher Prepaid Gift Card" at bounding box center [56, 191] width 46 height 11
click at [124, 195] on select "Select Stylist [PERSON_NAME] Laimayum Priyaluxmi [PERSON_NAME]Sana chanu [PERSO…" at bounding box center [106, 191] width 46 height 11
select select "66272"
click at [83, 194] on select "Select Stylist [PERSON_NAME] Laimayum Priyaluxmi [PERSON_NAME]Sana chanu [PERSO…" at bounding box center [106, 191] width 46 height 11
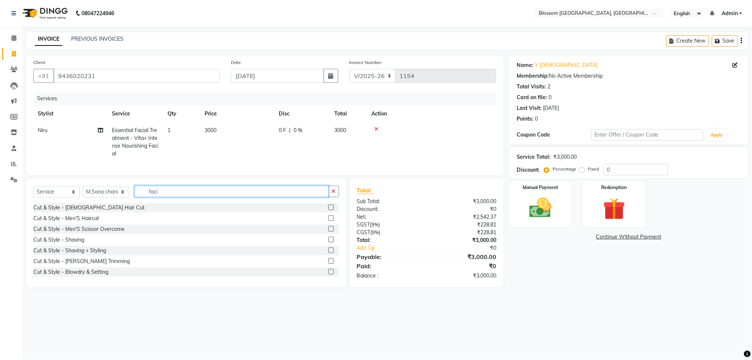
click at [167, 197] on input "faci" at bounding box center [231, 191] width 194 height 11
click at [138, 197] on input "faci" at bounding box center [231, 191] width 194 height 11
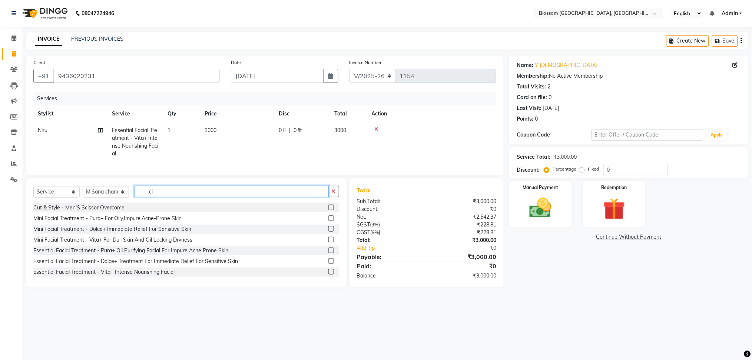
type input "i"
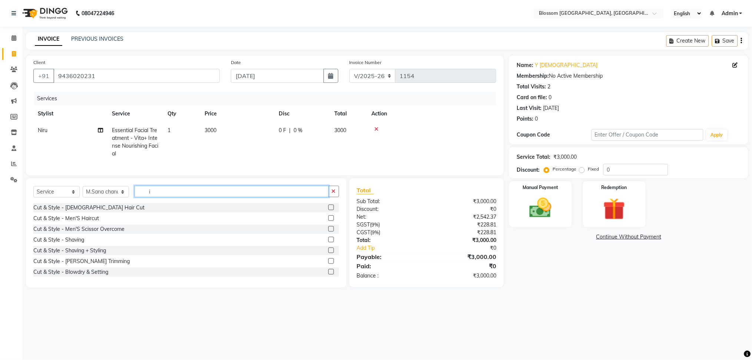
click at [156, 195] on input "i" at bounding box center [231, 191] width 194 height 11
click at [147, 197] on input "i" at bounding box center [231, 191] width 194 height 11
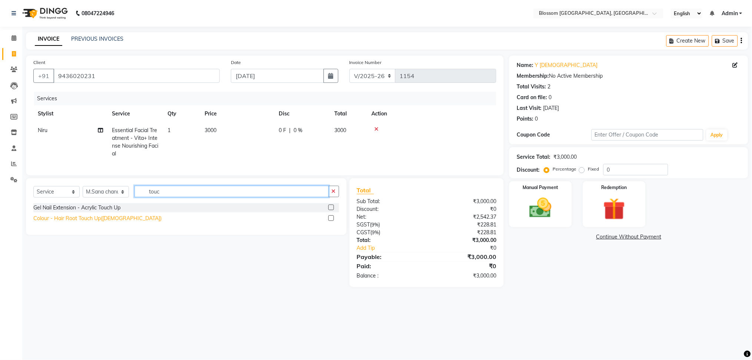
type input "touc"
click at [80, 223] on div "Colour - Hair Root Touch Up(Female)" at bounding box center [97, 219] width 128 height 8
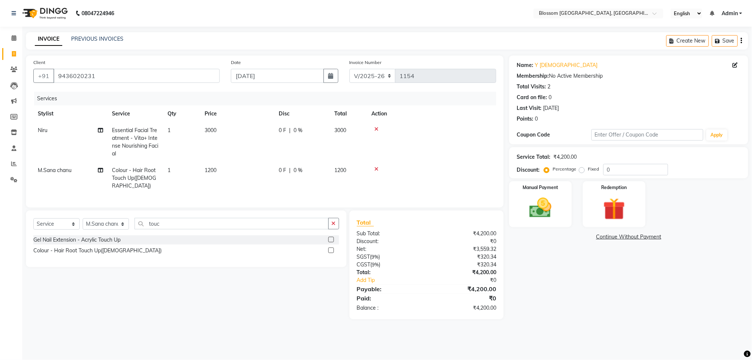
click at [329, 250] on label at bounding box center [331, 251] width 6 height 6
click at [329, 250] on input "checkbox" at bounding box center [330, 251] width 5 height 5
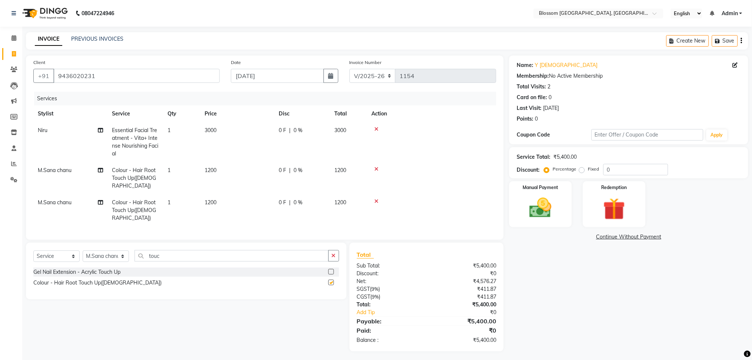
checkbox input "false"
click at [122, 251] on select "Select Stylist [PERSON_NAME] Laimayum Priyaluxmi [PERSON_NAME]Sana chanu [PERSO…" at bounding box center [106, 256] width 46 height 11
select select "66245"
click at [83, 251] on select "Select Stylist [PERSON_NAME] Laimayum Priyaluxmi [PERSON_NAME]Sana chanu [PERSO…" at bounding box center [106, 256] width 46 height 11
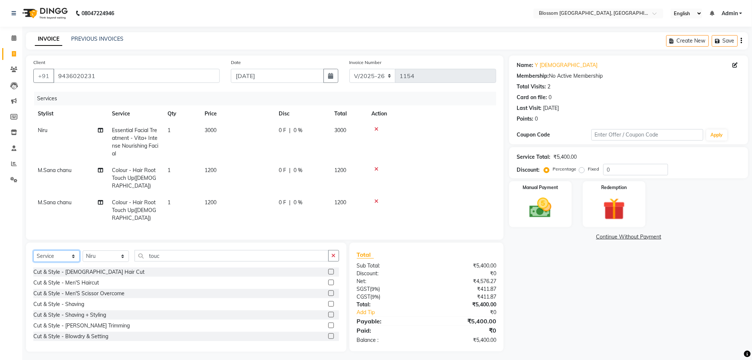
click at [70, 251] on select "Select Service Product Membership Package Voucher Prepaid Gift Card" at bounding box center [56, 256] width 46 height 11
select select "product"
click at [33, 251] on select "Select Service Product Membership Package Voucher Prepaid Gift Card" at bounding box center [56, 256] width 46 height 11
click at [333, 253] on icon "button" at bounding box center [334, 255] width 4 height 5
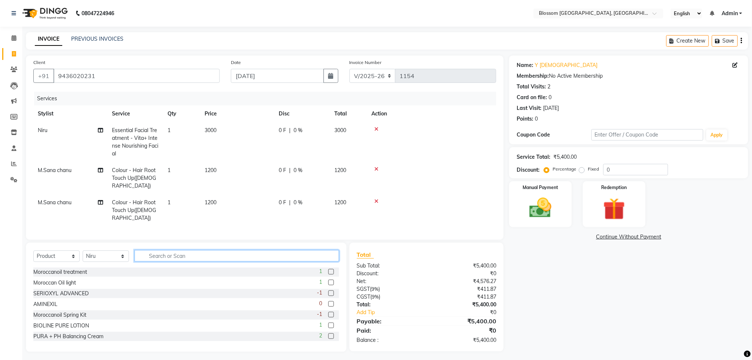
click at [309, 250] on input "text" at bounding box center [236, 255] width 204 height 11
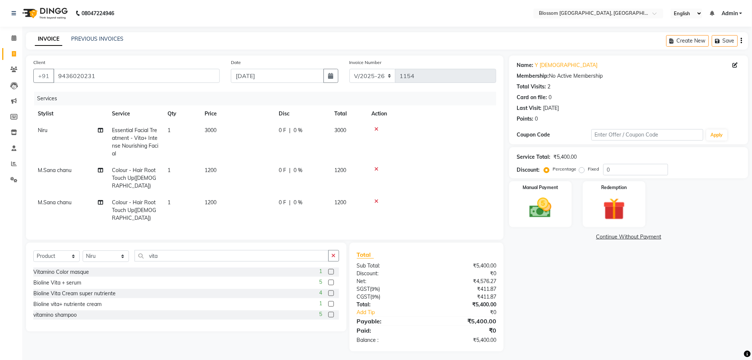
click at [374, 168] on icon at bounding box center [376, 169] width 4 height 5
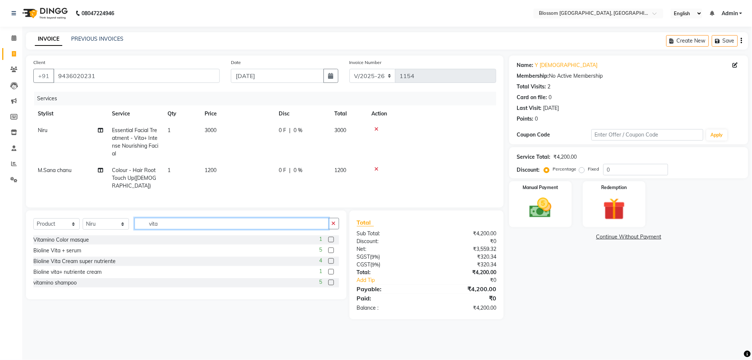
click at [253, 227] on input "vita" at bounding box center [231, 223] width 194 height 11
type input "v"
type input "vita+"
click at [331, 274] on label at bounding box center [331, 272] width 6 height 6
click at [331, 274] on input "checkbox" at bounding box center [330, 272] width 5 height 5
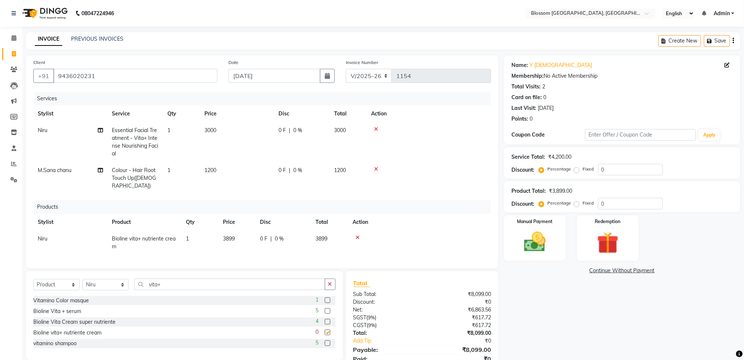
checkbox input "false"
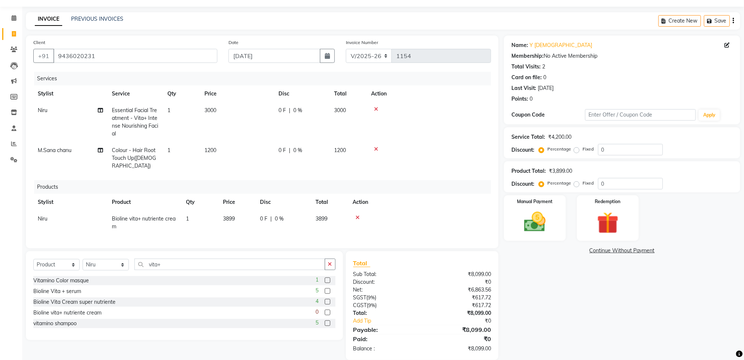
scroll to position [31, 0]
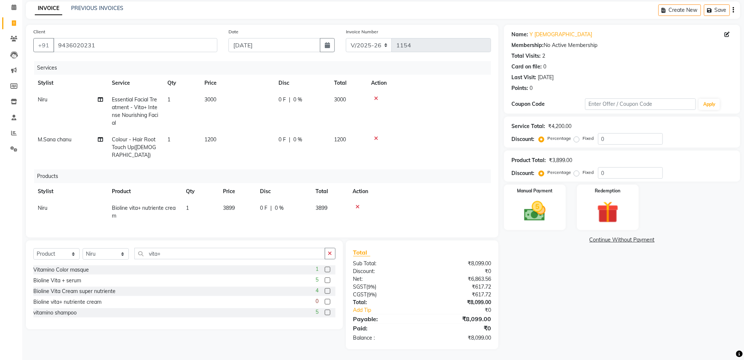
click at [227, 112] on td "3000" at bounding box center [237, 112] width 74 height 40
select select "66245"
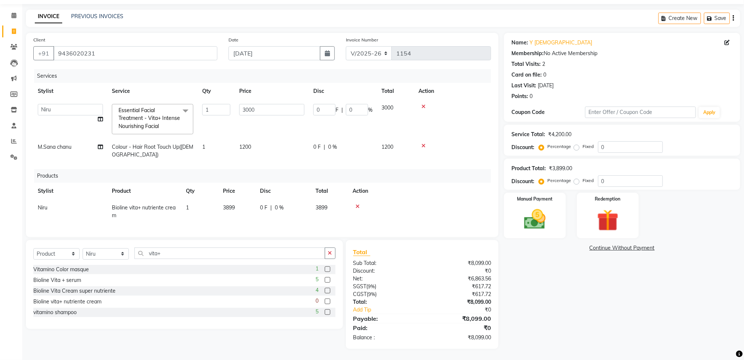
scroll to position [30, 0]
click at [242, 104] on input "3000" at bounding box center [271, 109] width 65 height 11
click at [246, 104] on input "3000" at bounding box center [271, 109] width 65 height 11
type input "4000"
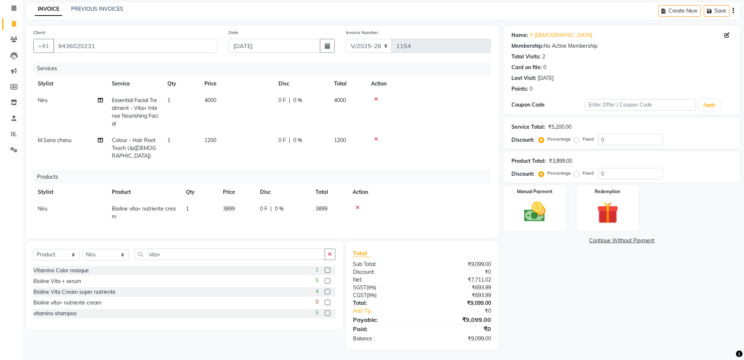
click at [283, 98] on span "0 F" at bounding box center [282, 101] width 7 height 8
select select "66245"
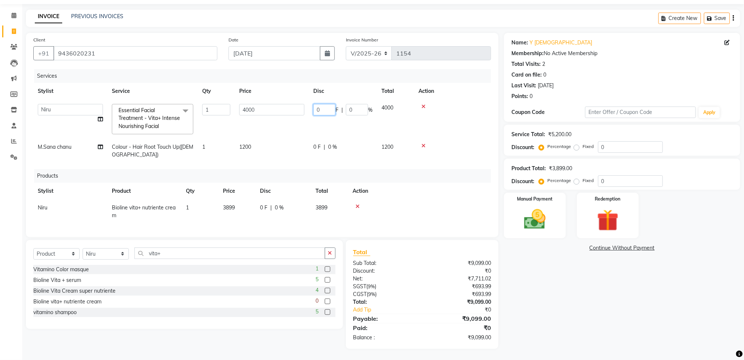
click at [316, 104] on input "0" at bounding box center [324, 109] width 22 height 11
type input "1000"
click at [310, 126] on td "1000 F | 0 %" at bounding box center [343, 119] width 68 height 39
select select "66245"
click at [532, 225] on img at bounding box center [535, 220] width 37 height 26
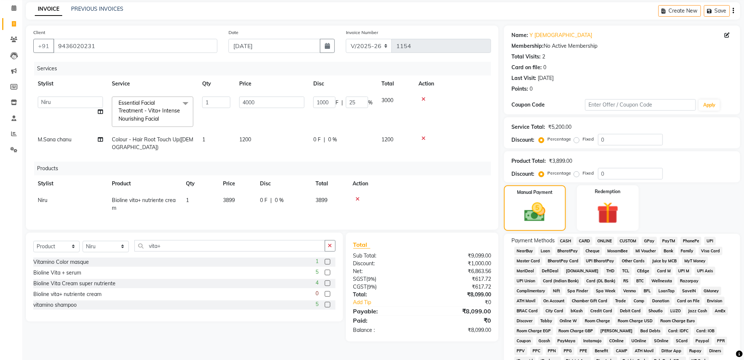
click at [580, 241] on span "CARD" at bounding box center [585, 241] width 16 height 9
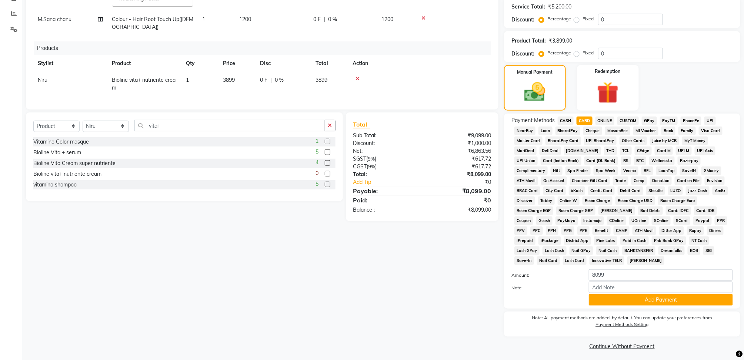
scroll to position [153, 0]
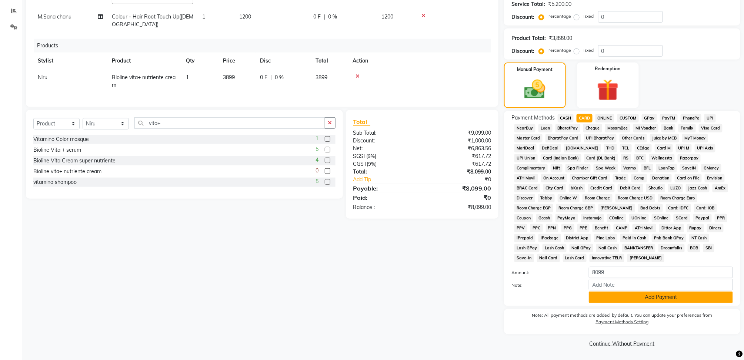
click at [593, 296] on button "Add Payment" at bounding box center [661, 297] width 144 height 11
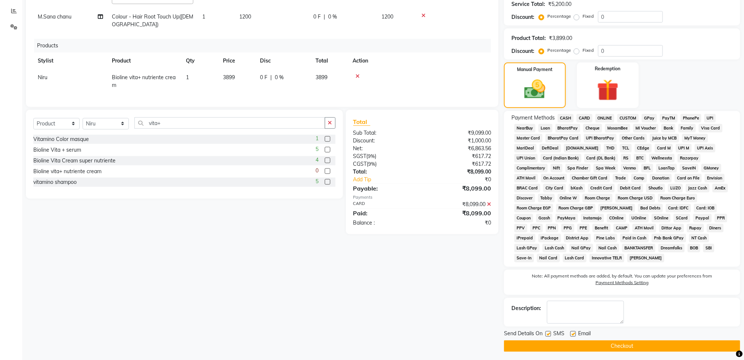
click at [596, 347] on button "Checkout" at bounding box center [622, 346] width 236 height 11
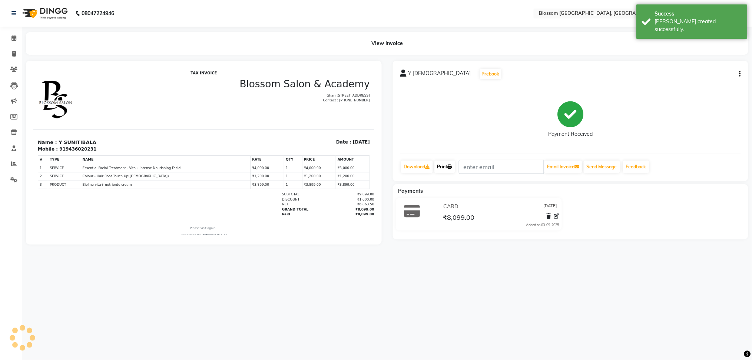
click at [452, 163] on link "Print" at bounding box center [444, 167] width 21 height 13
